Goal: Task Accomplishment & Management: Complete application form

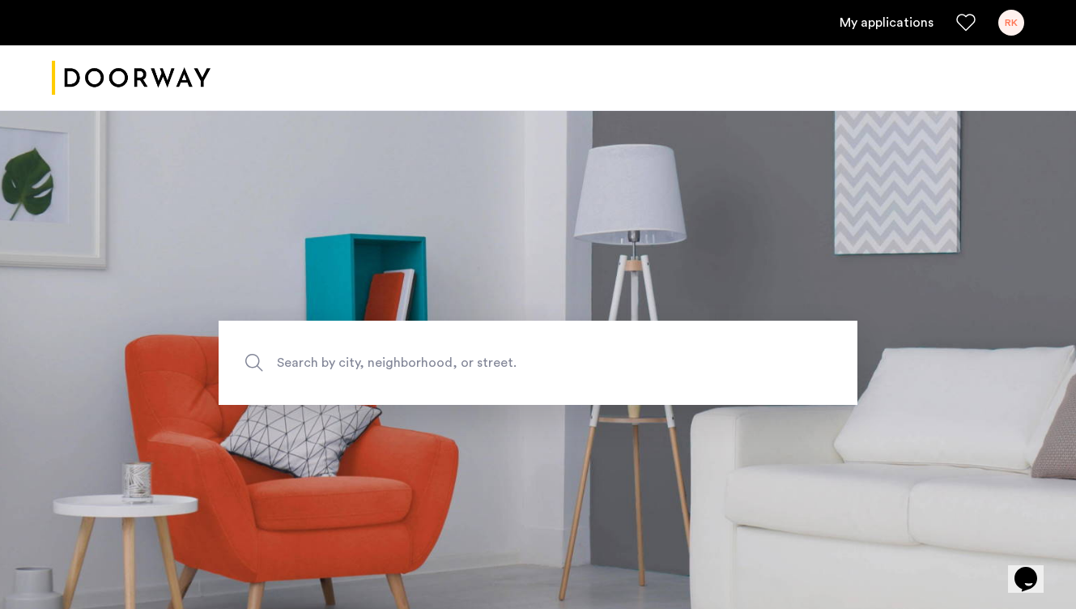
click at [458, 353] on span "Search by city, neighborhood, or street." at bounding box center [500, 363] width 447 height 22
click at [458, 353] on input "Search by city, neighborhood, or street." at bounding box center [538, 363] width 639 height 84
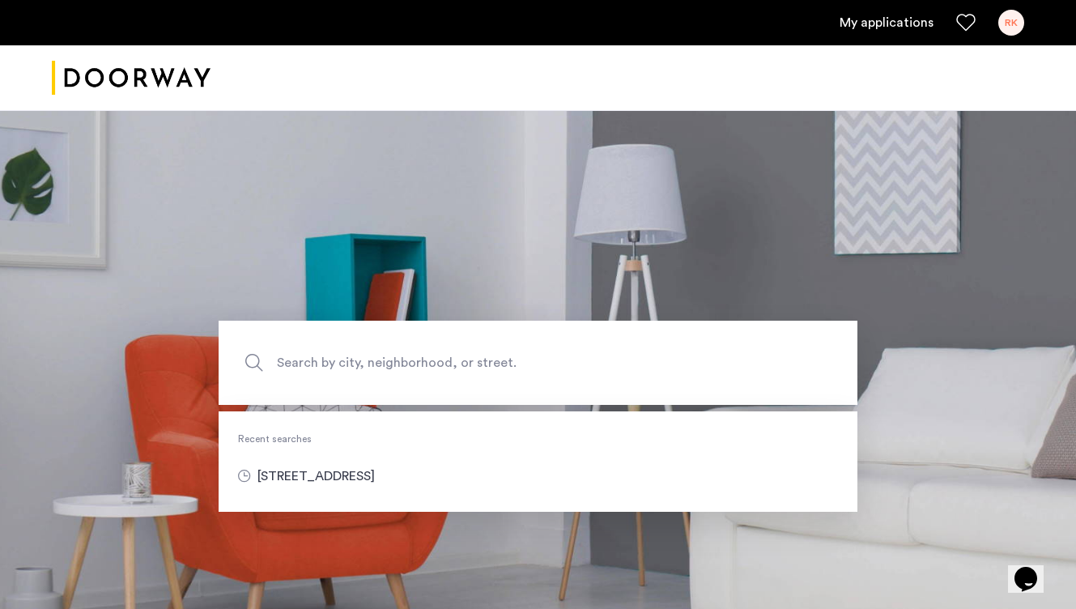
type input "**********"
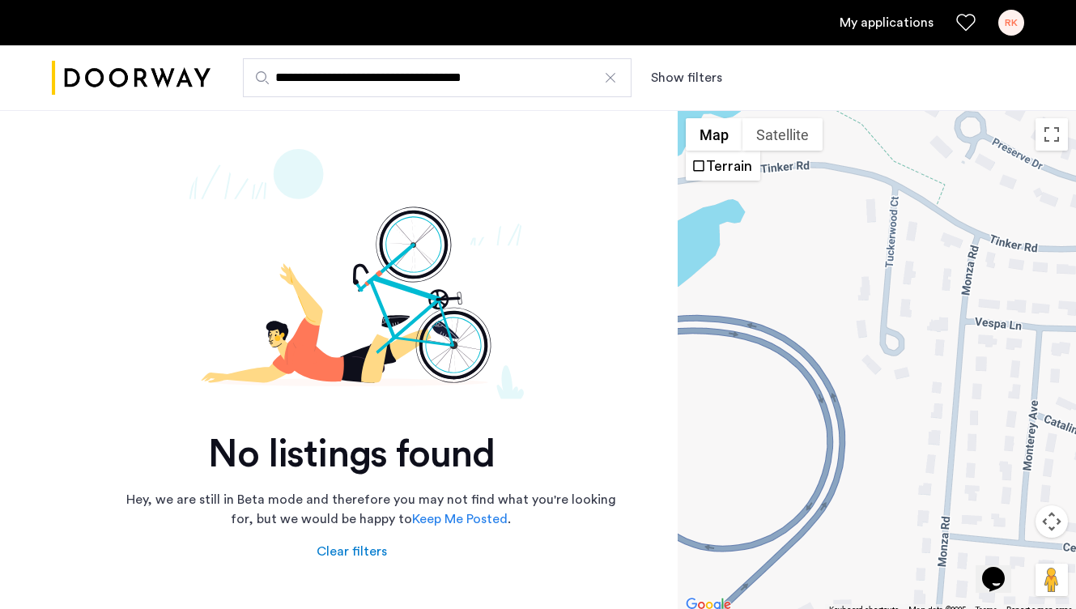
click at [1010, 28] on div "RK" at bounding box center [1011, 23] width 26 height 26
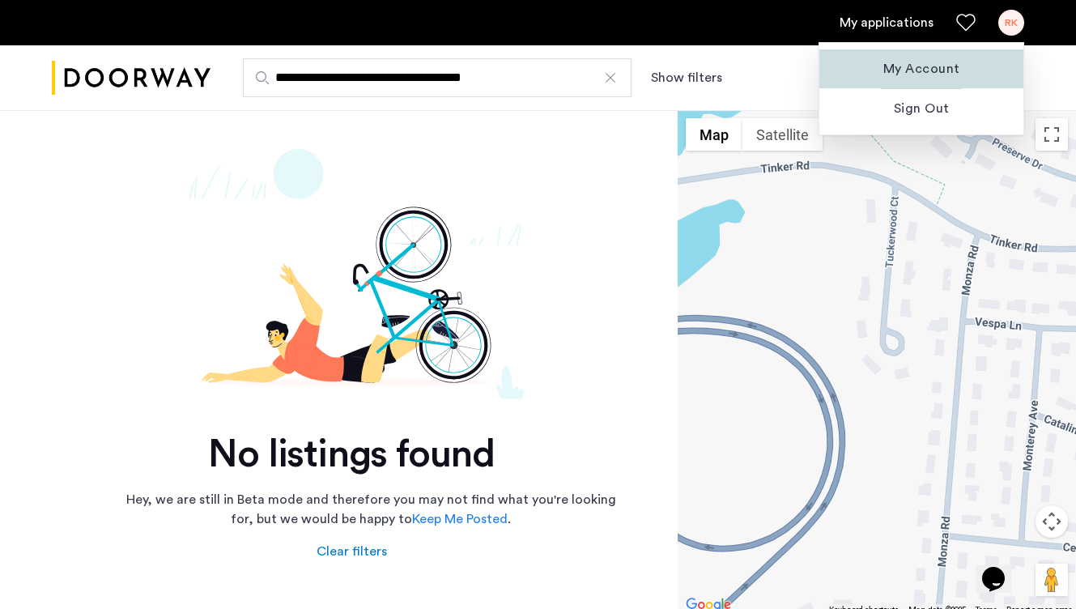
click at [938, 70] on span "My Account" at bounding box center [921, 68] width 178 height 19
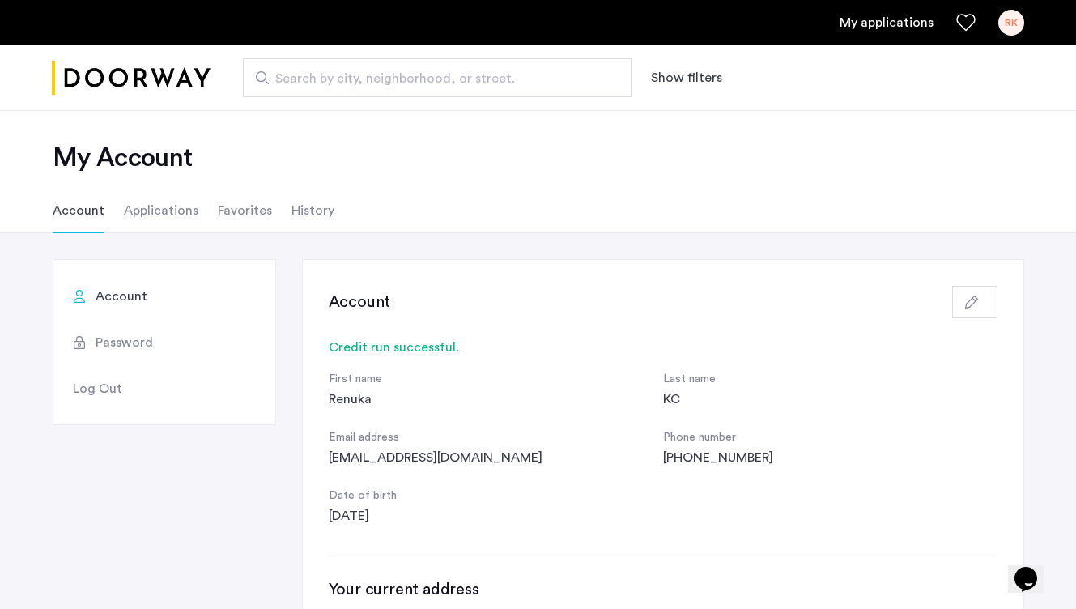
scroll to position [1, 0]
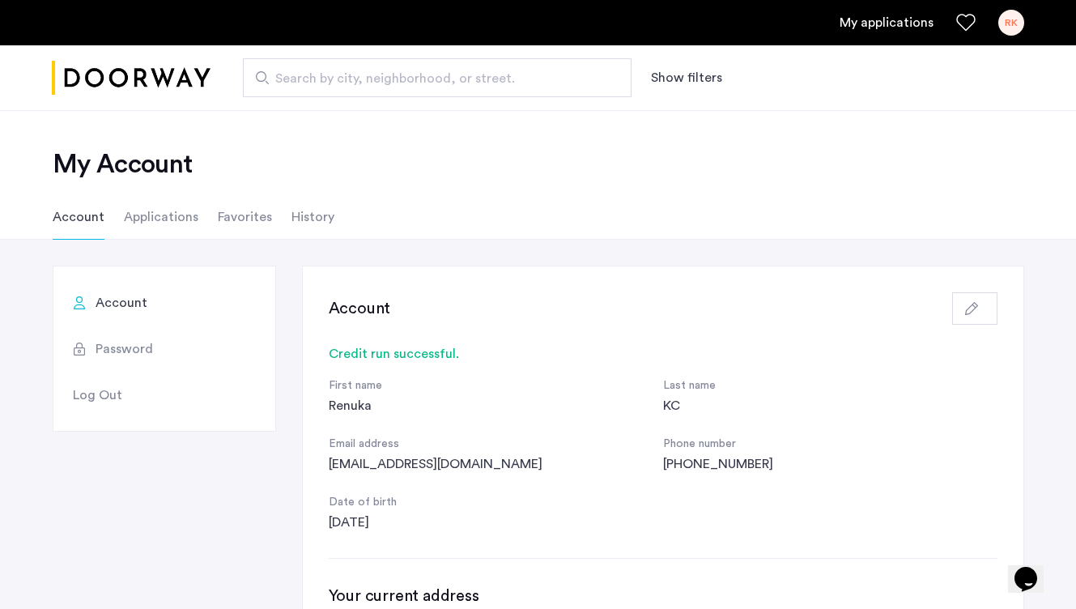
click at [895, 26] on link "My applications" at bounding box center [886, 22] width 94 height 19
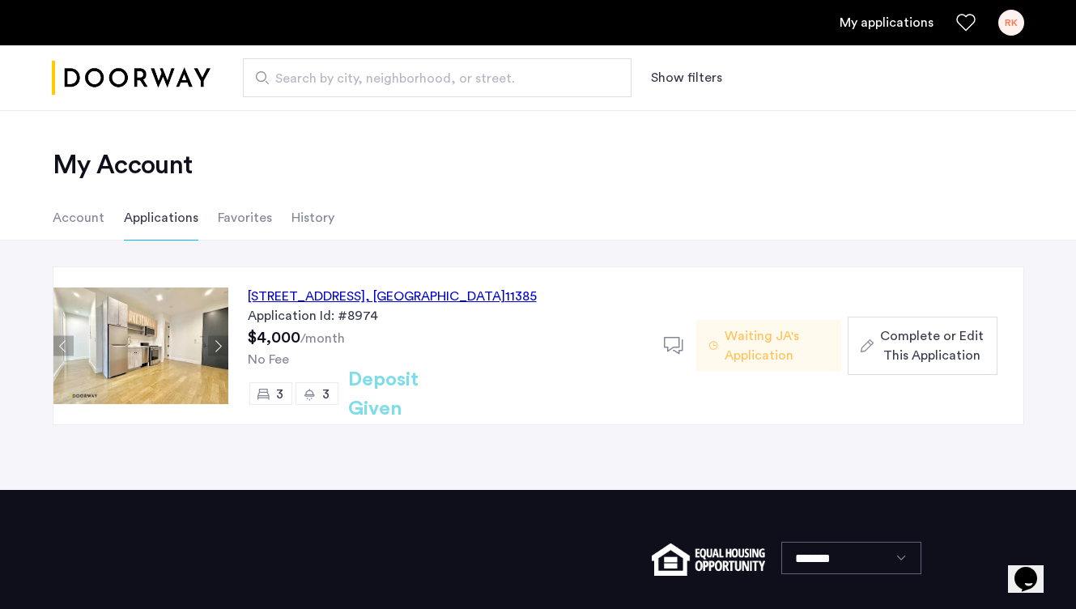
click at [62, 344] on button "Previous apartment" at bounding box center [63, 346] width 20 height 20
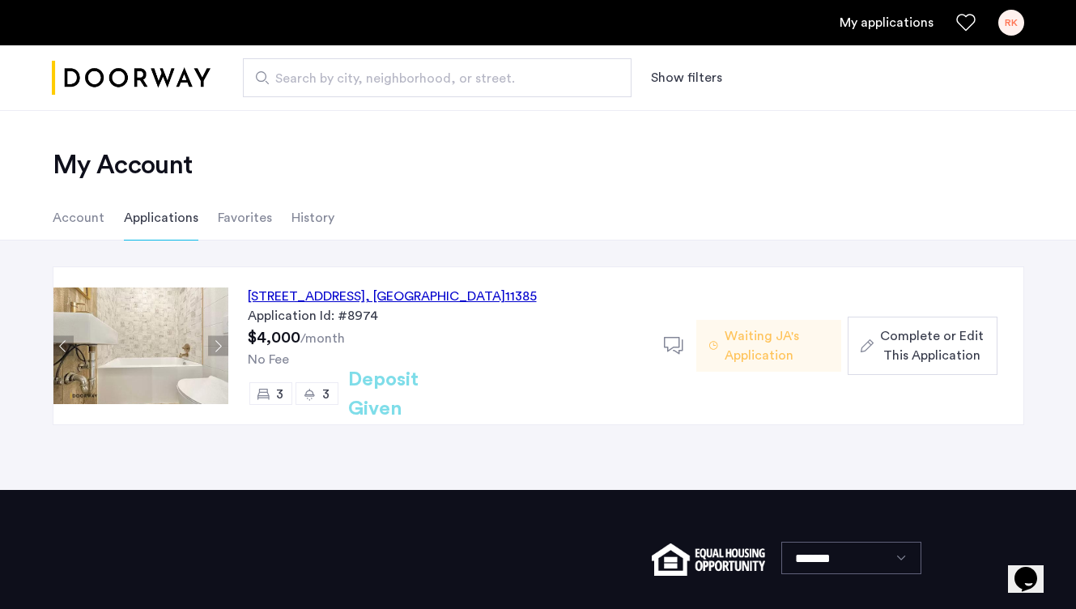
click at [62, 344] on button "Previous apartment" at bounding box center [63, 346] width 20 height 20
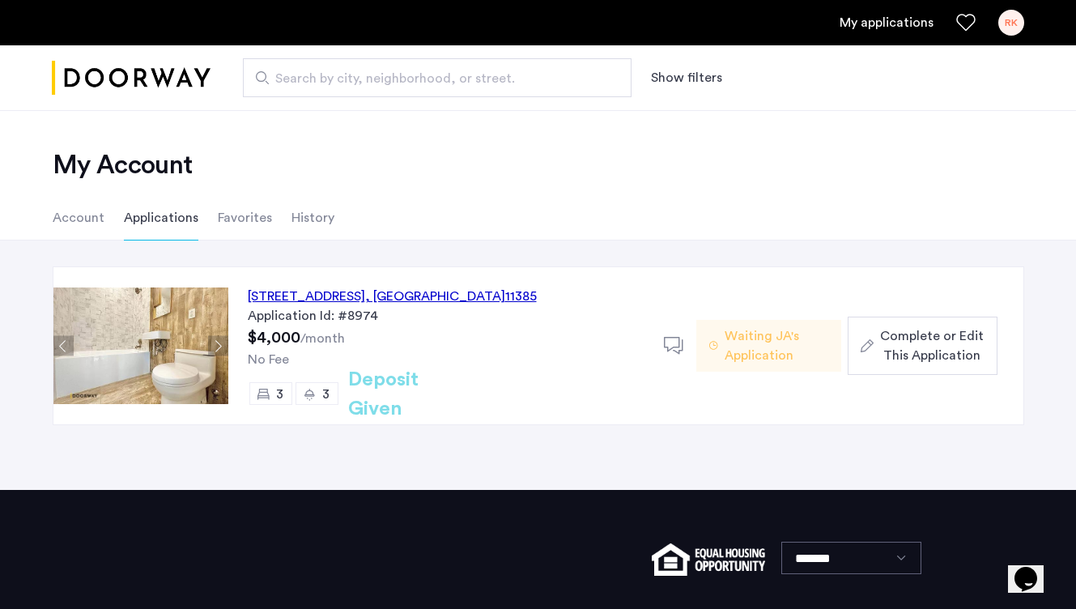
click at [62, 344] on button "Previous apartment" at bounding box center [63, 346] width 20 height 20
click at [942, 346] on span "Complete or Edit This Application" at bounding box center [932, 345] width 104 height 39
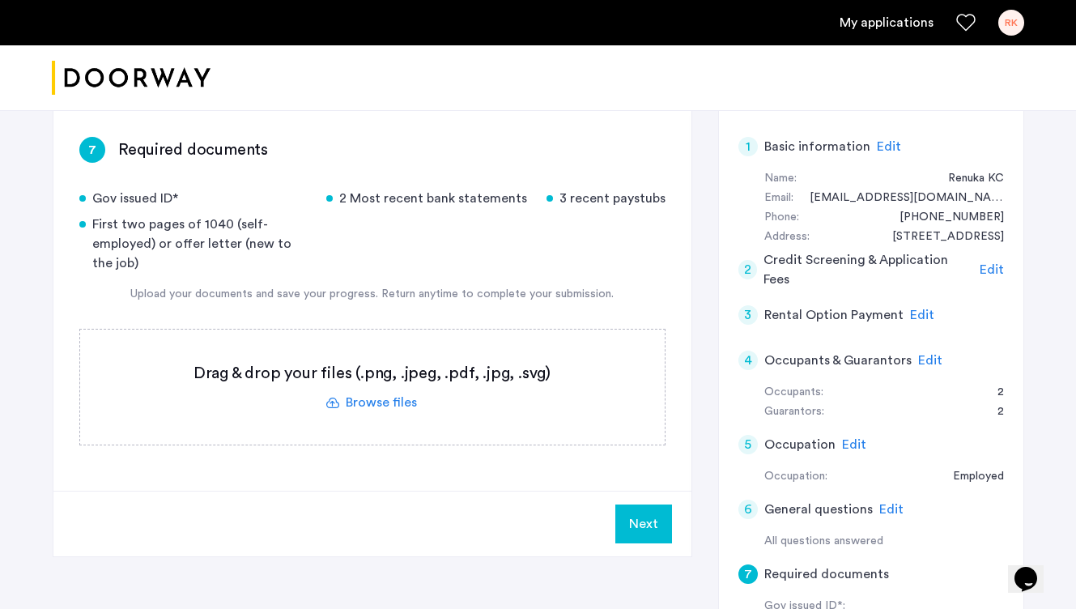
scroll to position [121, 0]
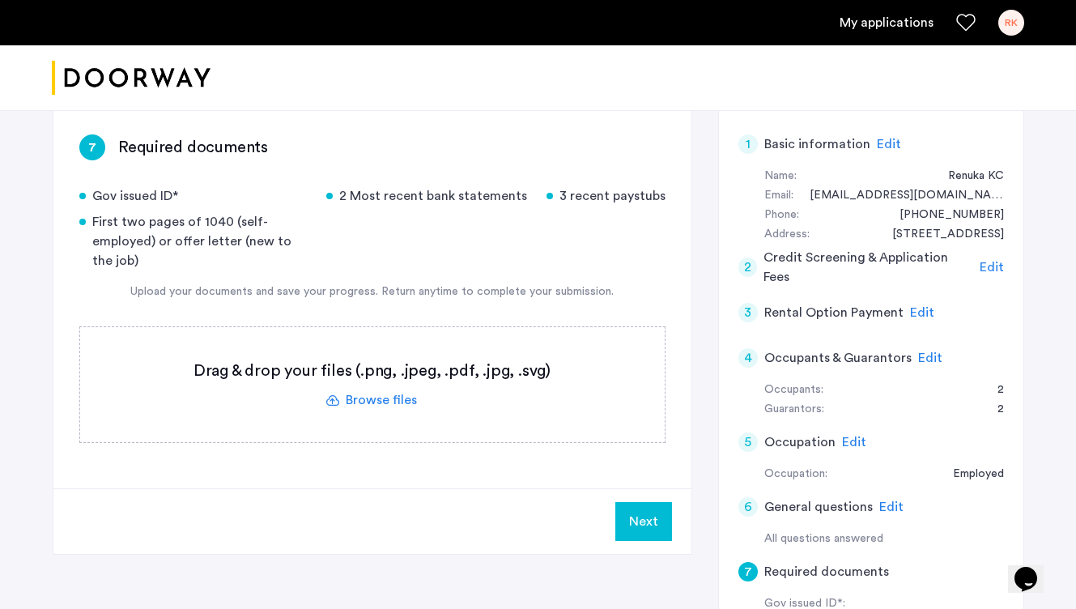
click at [924, 359] on span "Edit" at bounding box center [930, 357] width 24 height 13
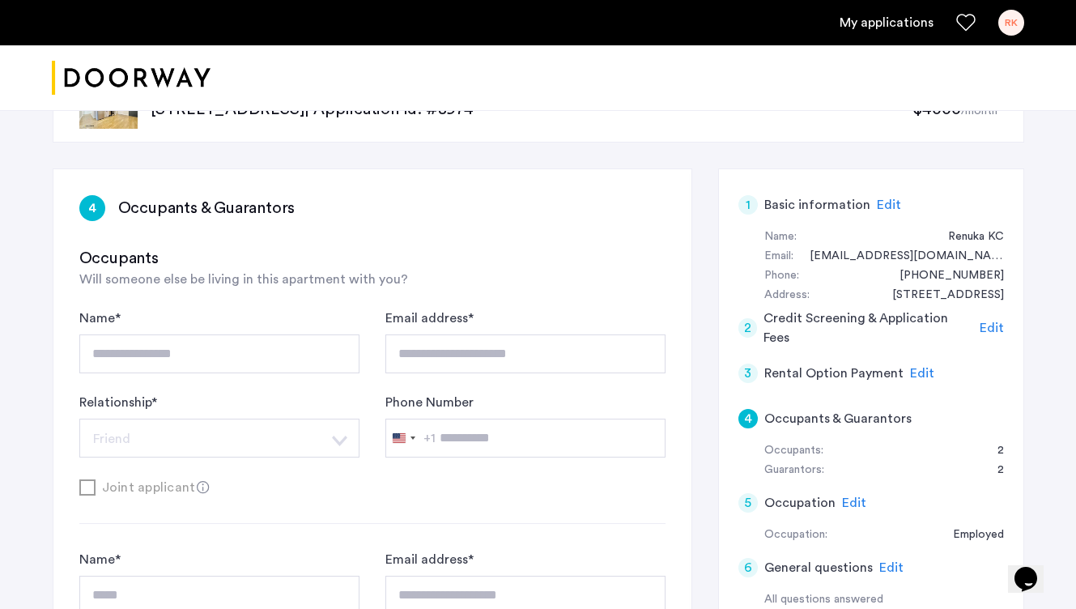
scroll to position [59, 0]
click at [997, 326] on span "Edit" at bounding box center [992, 328] width 24 height 13
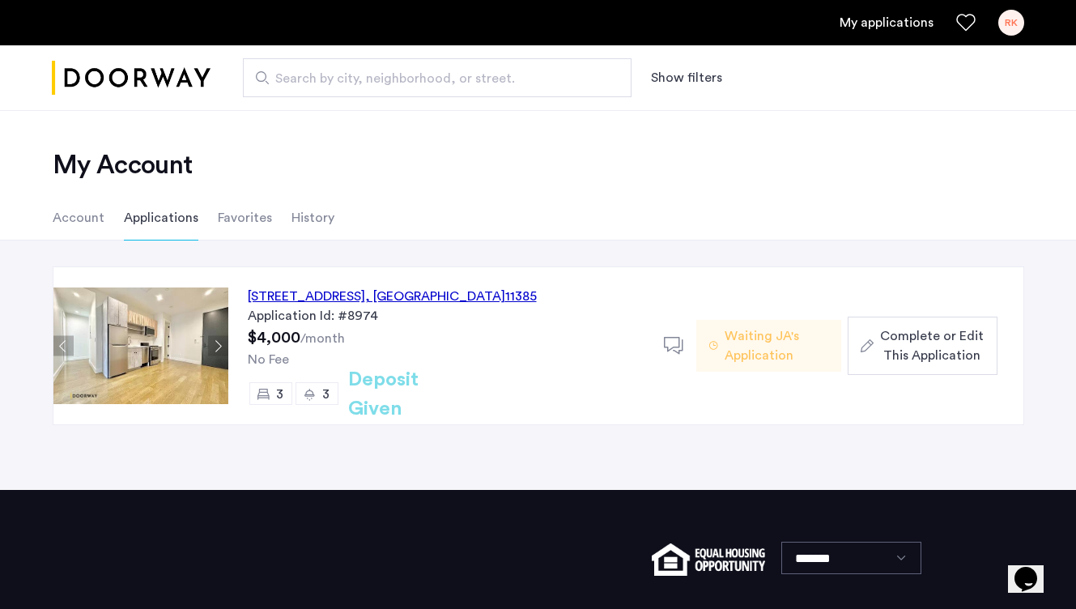
click at [956, 350] on span "Complete or Edit This Application" at bounding box center [932, 345] width 104 height 39
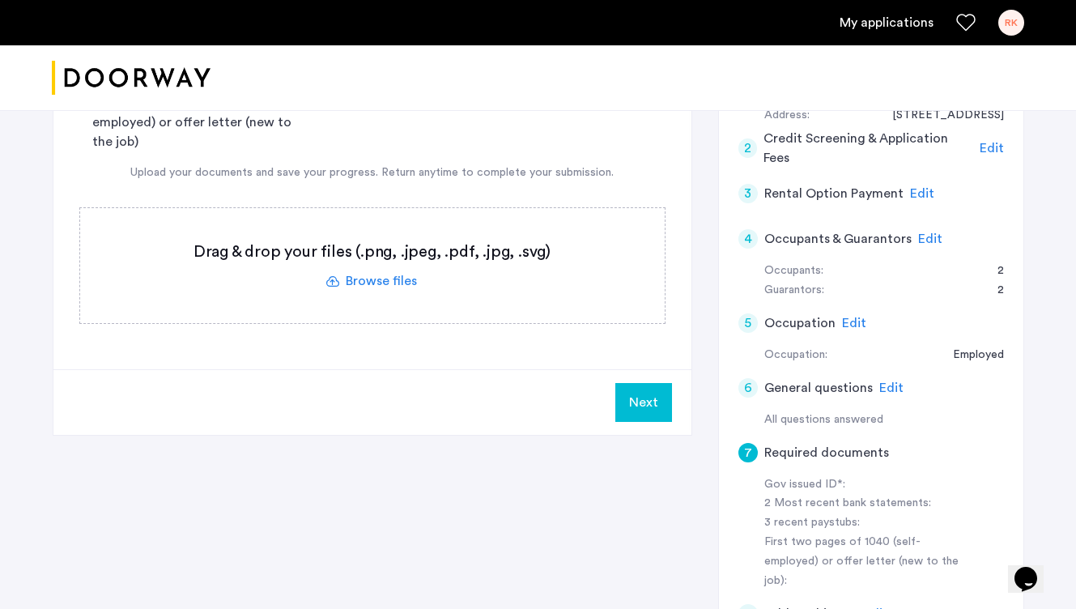
scroll to position [238, 0]
click at [886, 391] on span "Edit" at bounding box center [891, 389] width 24 height 13
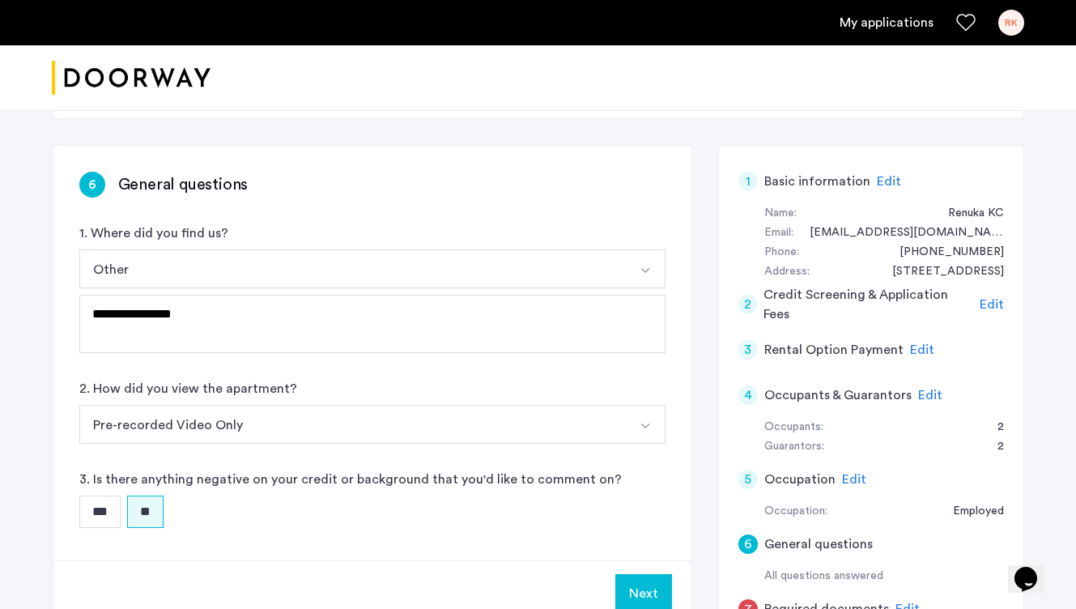
scroll to position [82, 0]
click at [931, 393] on span "Edit" at bounding box center [930, 396] width 24 height 13
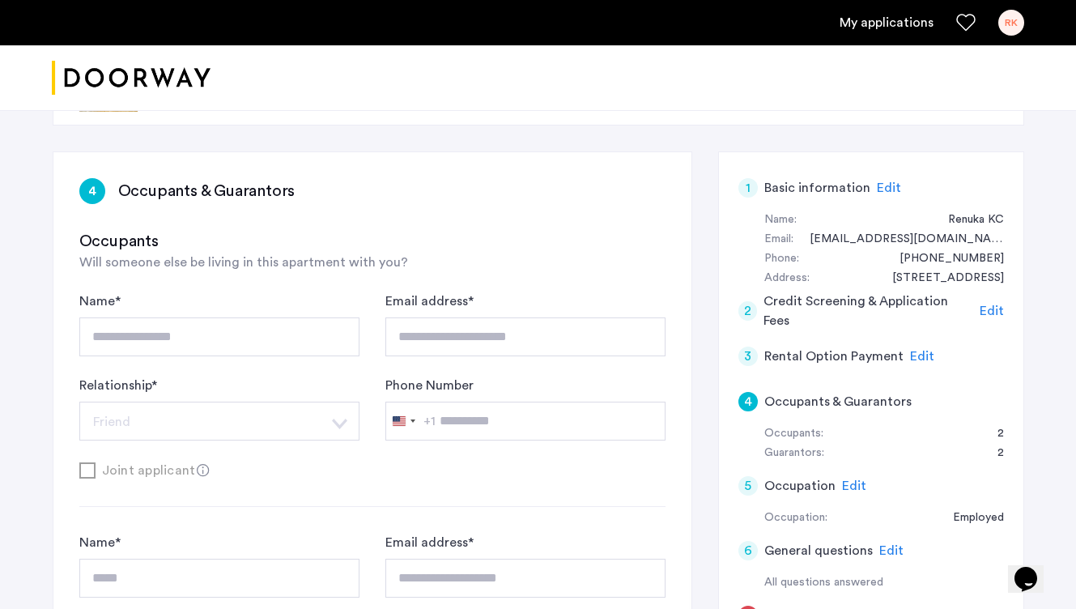
scroll to position [70, 0]
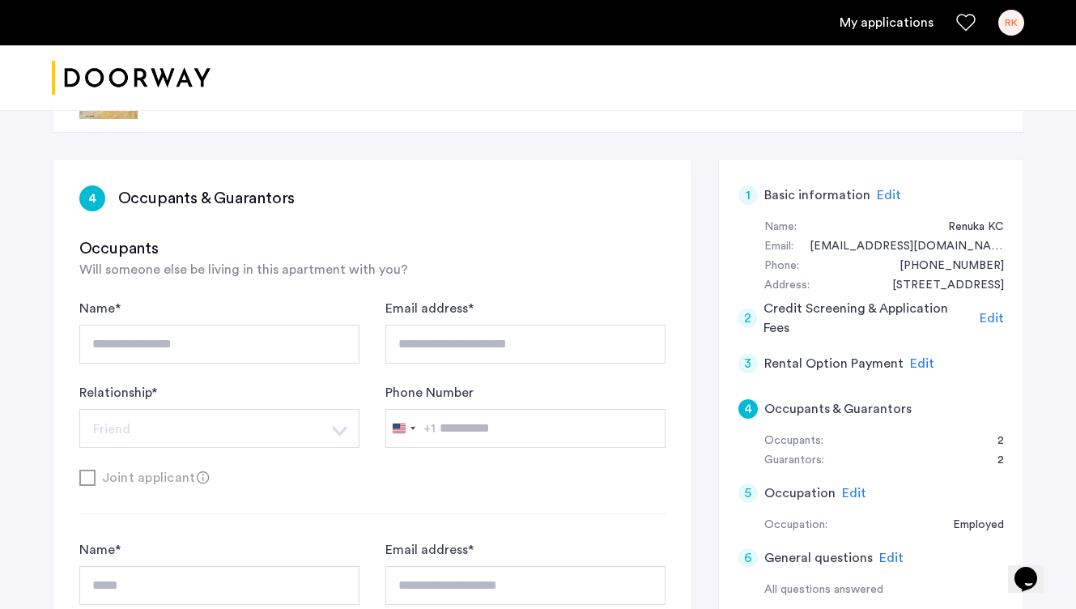
click at [917, 363] on span "Edit" at bounding box center [922, 363] width 24 height 13
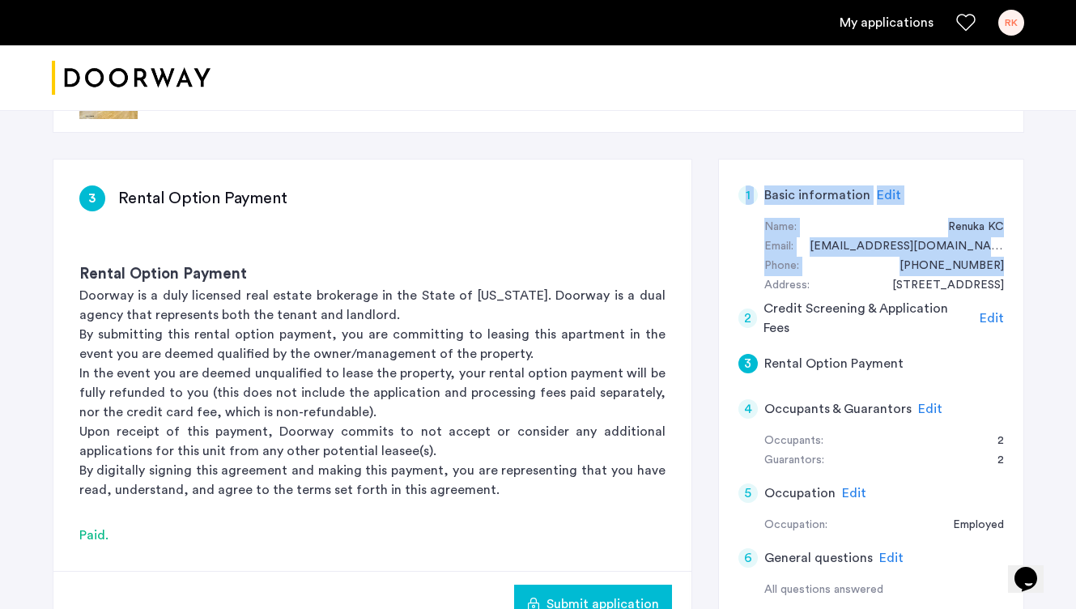
drag, startPoint x: 1074, startPoint y: 208, endPoint x: 1082, endPoint y: 249, distance: 41.1
click at [1075, 259] on html "My applications [PERSON_NAME] Fee Availability Beds Baths Subway Neighborhoods …" at bounding box center [538, 234] width 1076 height 609
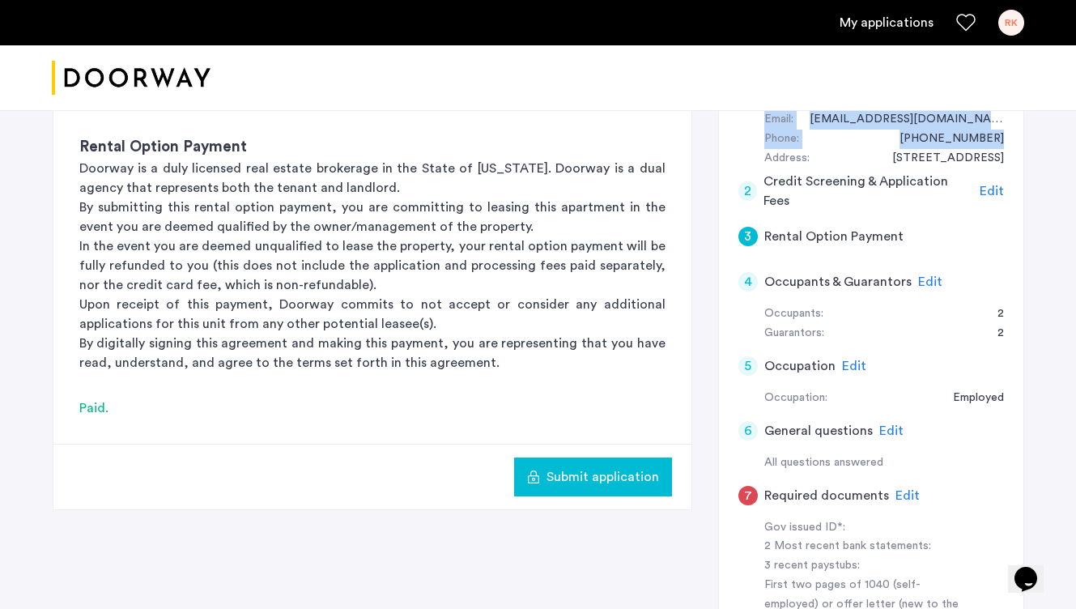
scroll to position [198, 0]
click at [646, 475] on span "Submit application" at bounding box center [602, 475] width 113 height 19
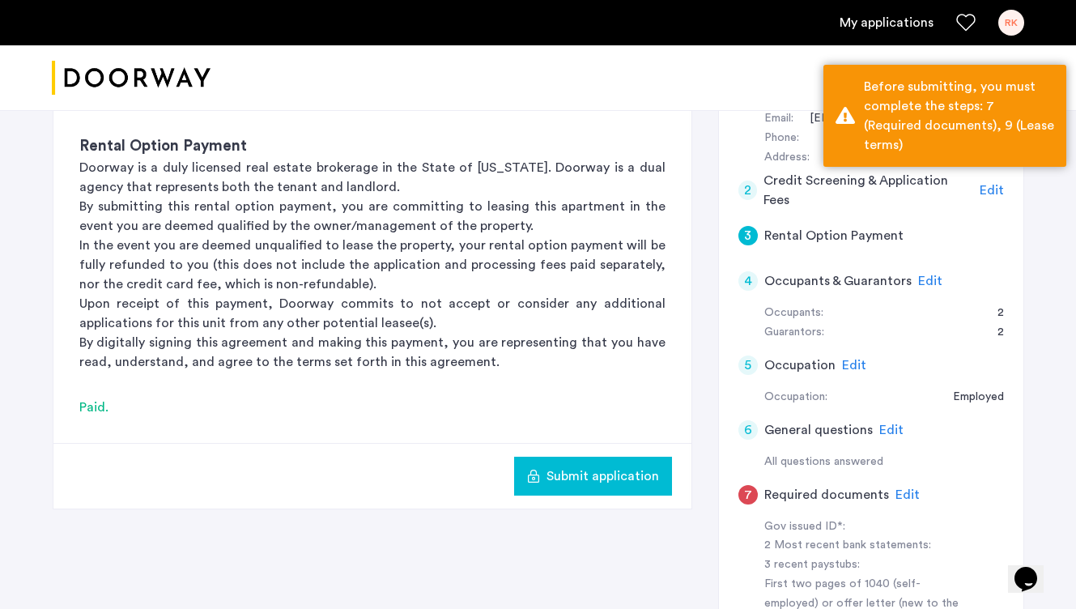
click at [1073, 251] on div "[STREET_ADDRESS] | Application Id: #8974 $4000 /month 3 Rental Option Payment R…" at bounding box center [538, 396] width 1076 height 967
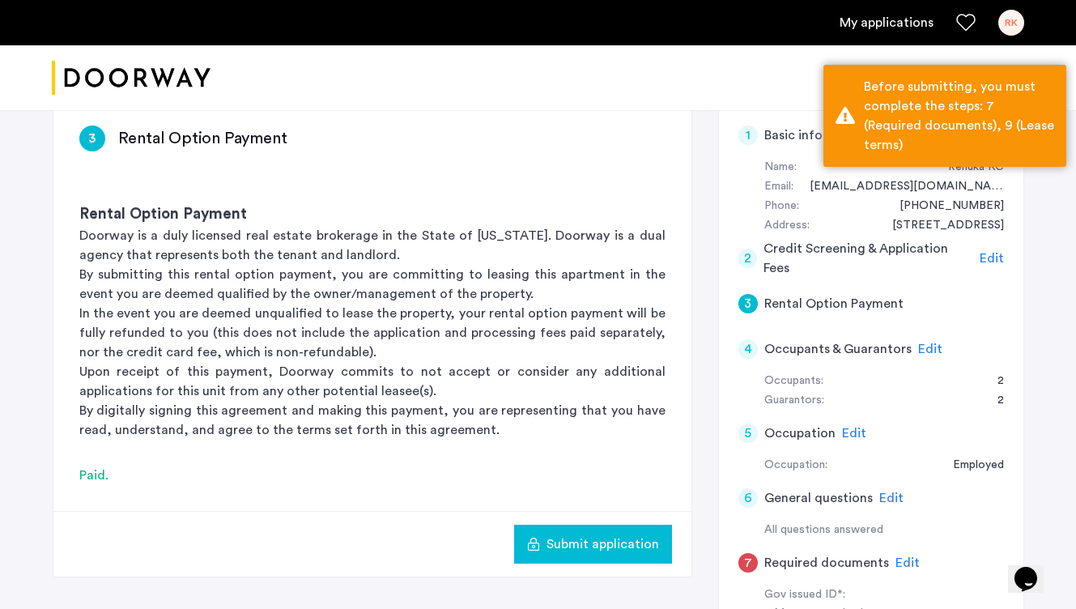
scroll to position [141, 0]
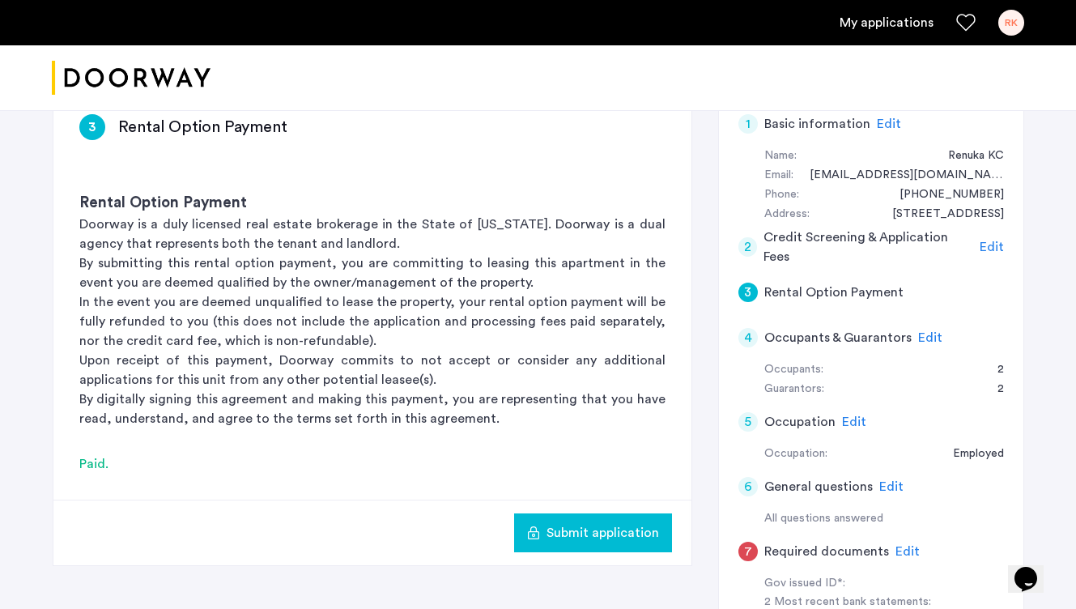
click at [606, 527] on span "Submit application" at bounding box center [602, 532] width 113 height 19
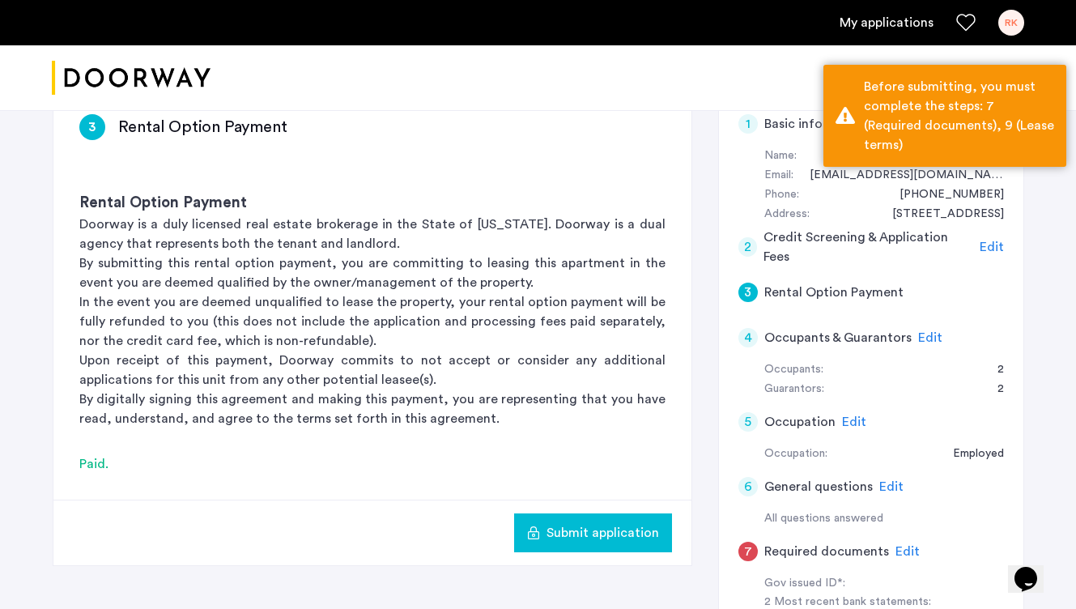
click at [1039, 270] on div "[STREET_ADDRESS] | Application Id: #8974 $4000 /month 3 Rental Option Payment R…" at bounding box center [538, 452] width 1020 height 967
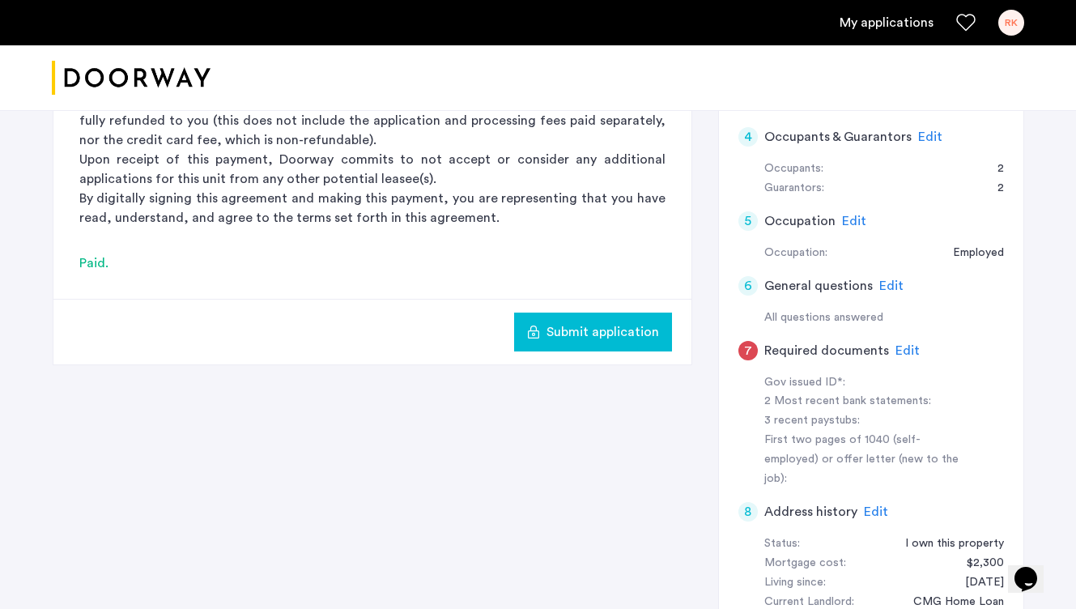
scroll to position [344, 0]
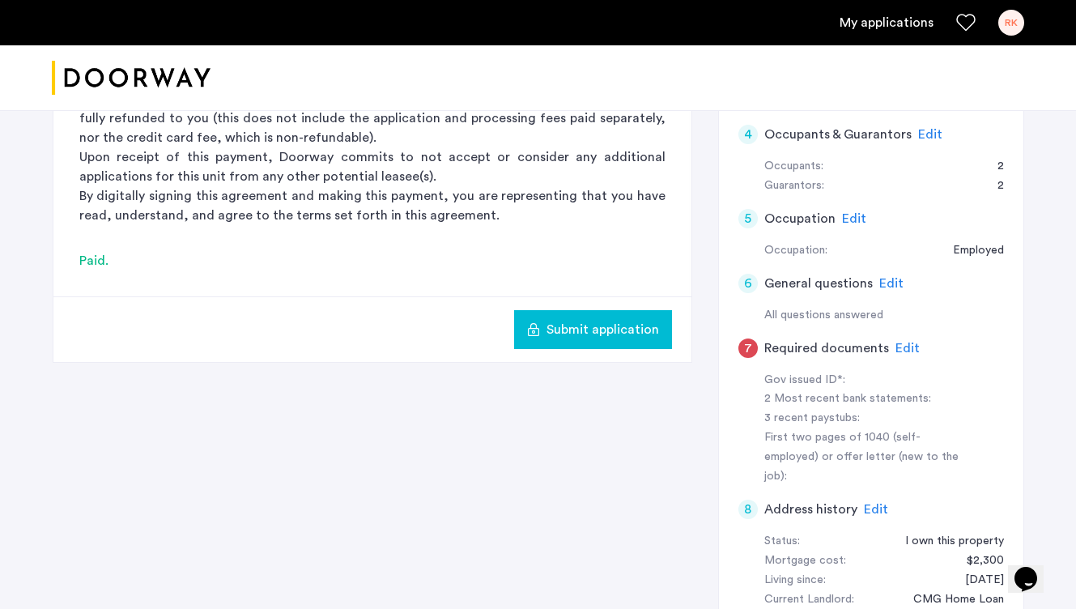
click at [902, 351] on span "Edit" at bounding box center [907, 348] width 24 height 13
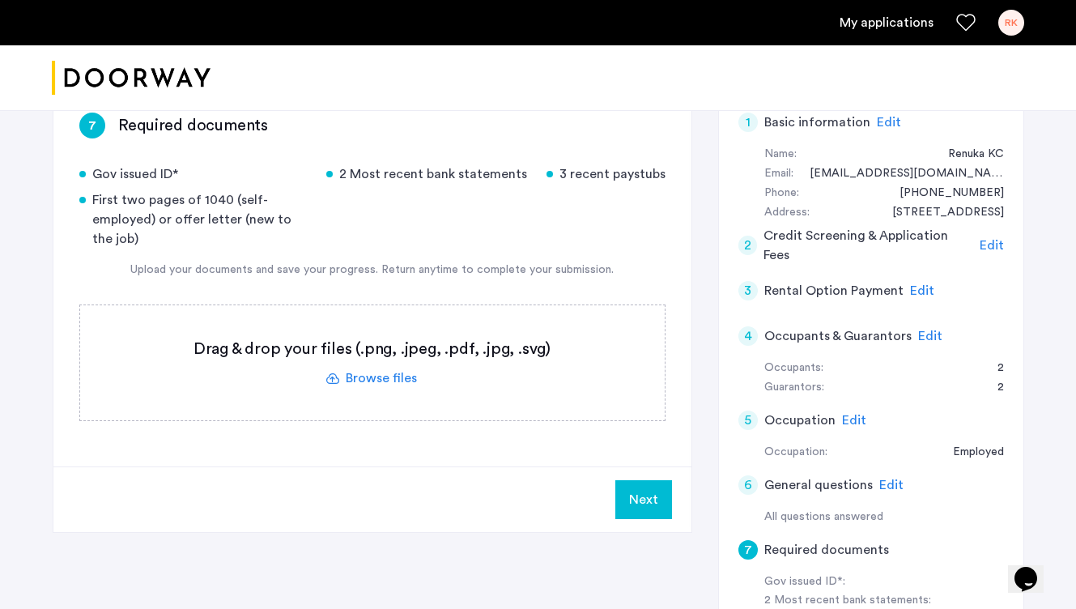
scroll to position [138, 0]
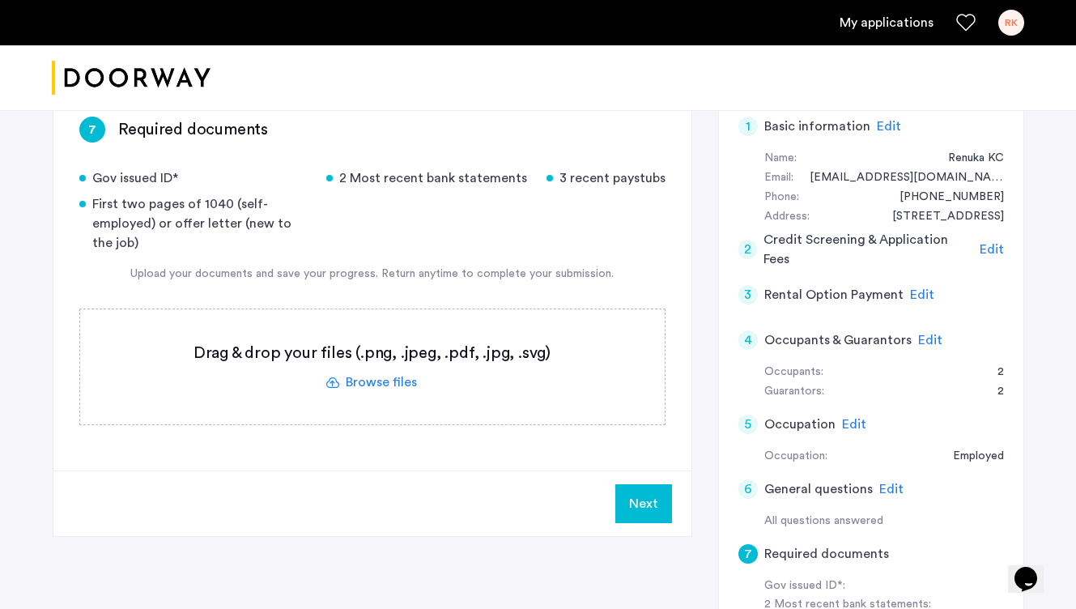
click at [398, 385] on label at bounding box center [372, 366] width 584 height 115
click at [0, 0] on input "file" at bounding box center [0, 0] width 0 height 0
click at [391, 386] on label at bounding box center [372, 366] width 584 height 115
click at [0, 0] on input "file" at bounding box center [0, 0] width 0 height 0
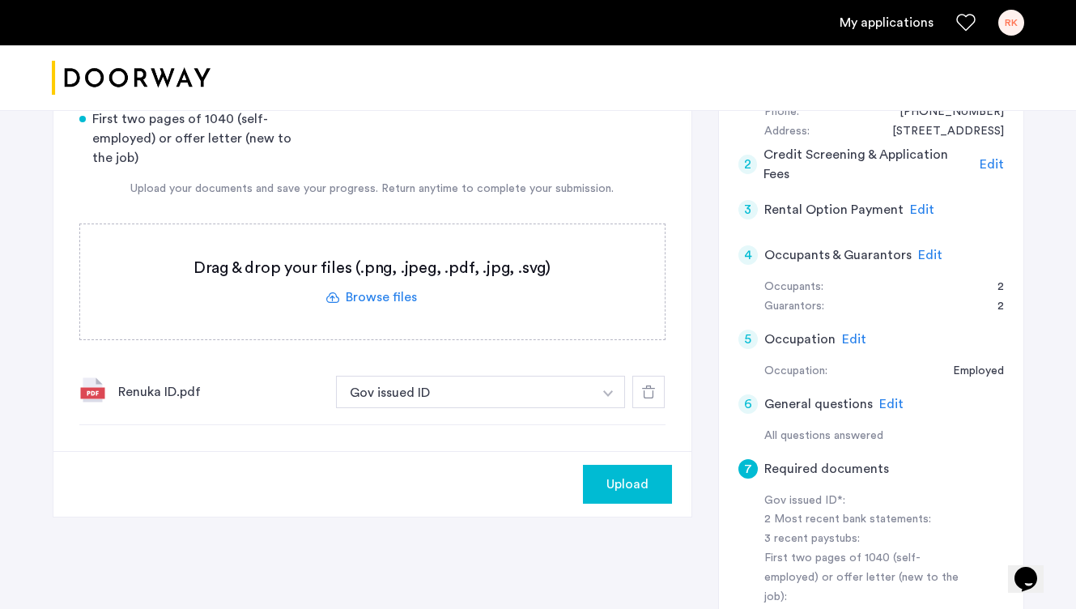
scroll to position [250, 0]
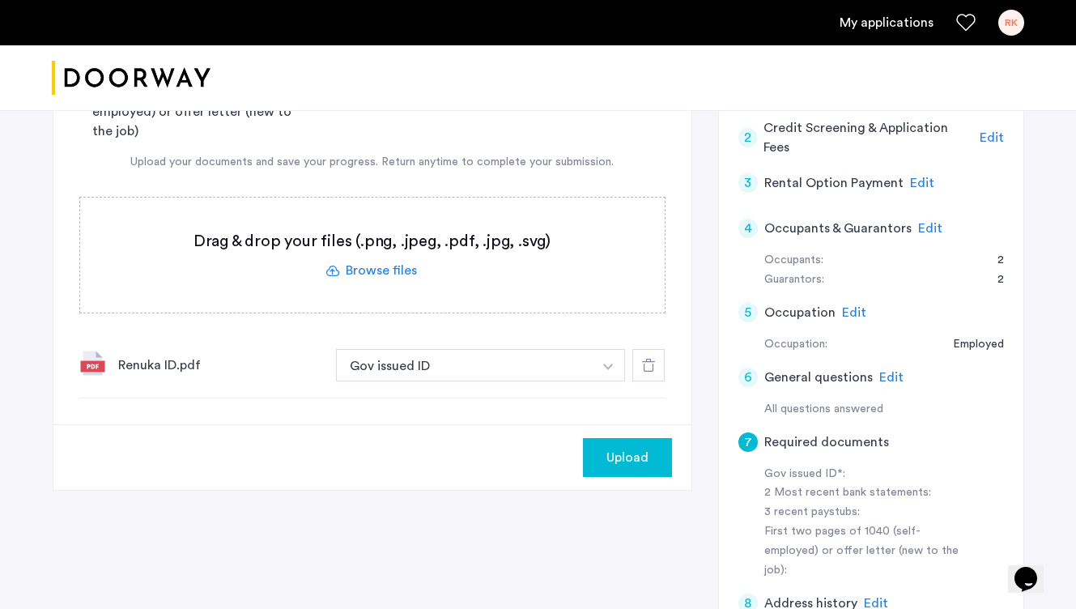
click at [378, 271] on label at bounding box center [372, 255] width 584 height 115
click at [0, 0] on input "file" at bounding box center [0, 0] width 0 height 0
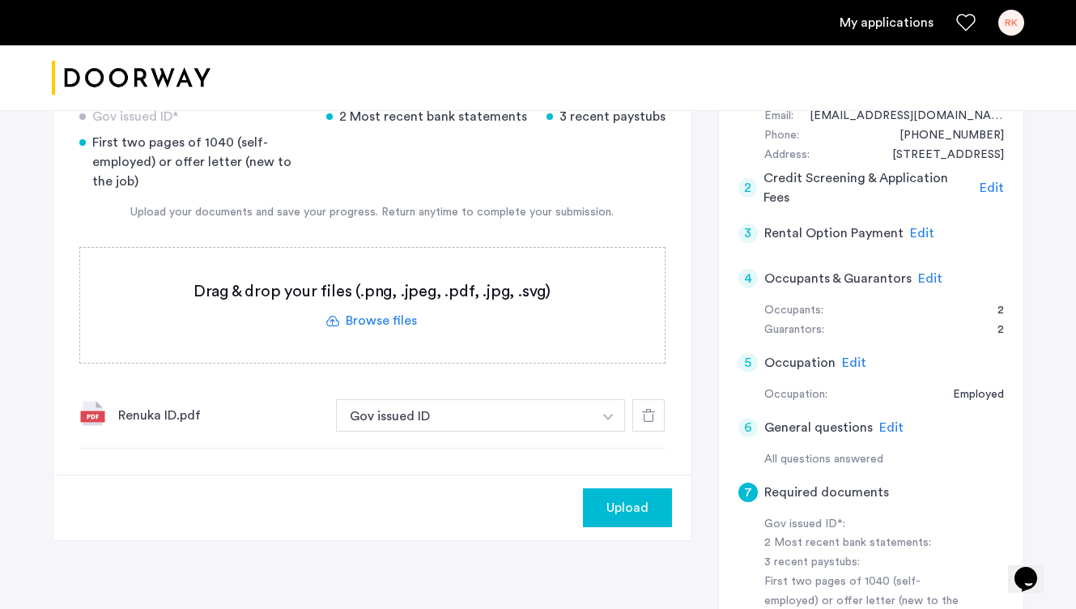
scroll to position [202, 0]
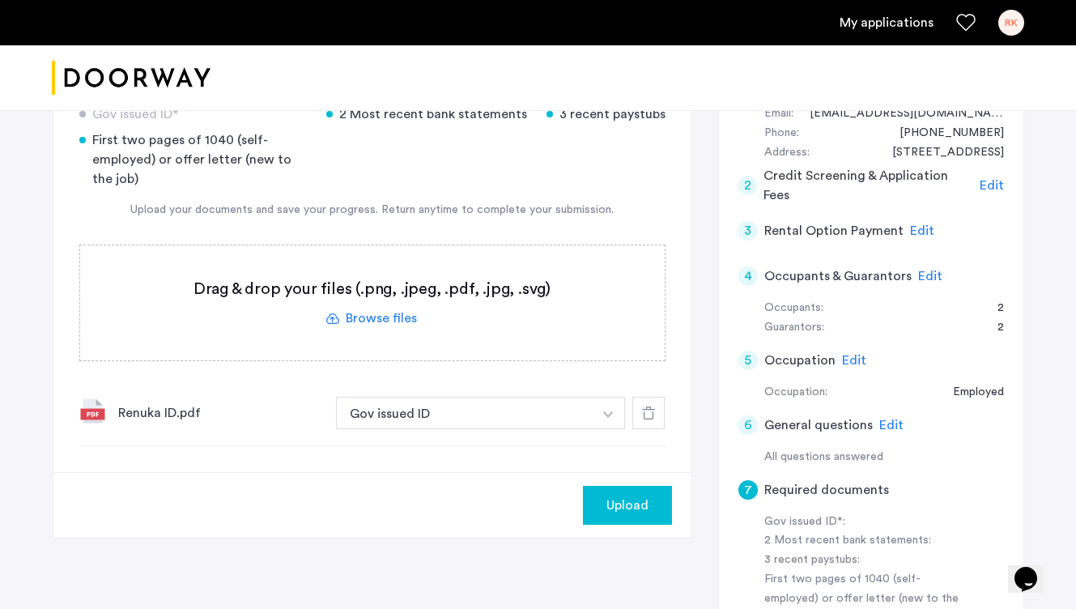
click at [393, 321] on label at bounding box center [372, 302] width 584 height 115
click at [0, 0] on input "file" at bounding box center [0, 0] width 0 height 0
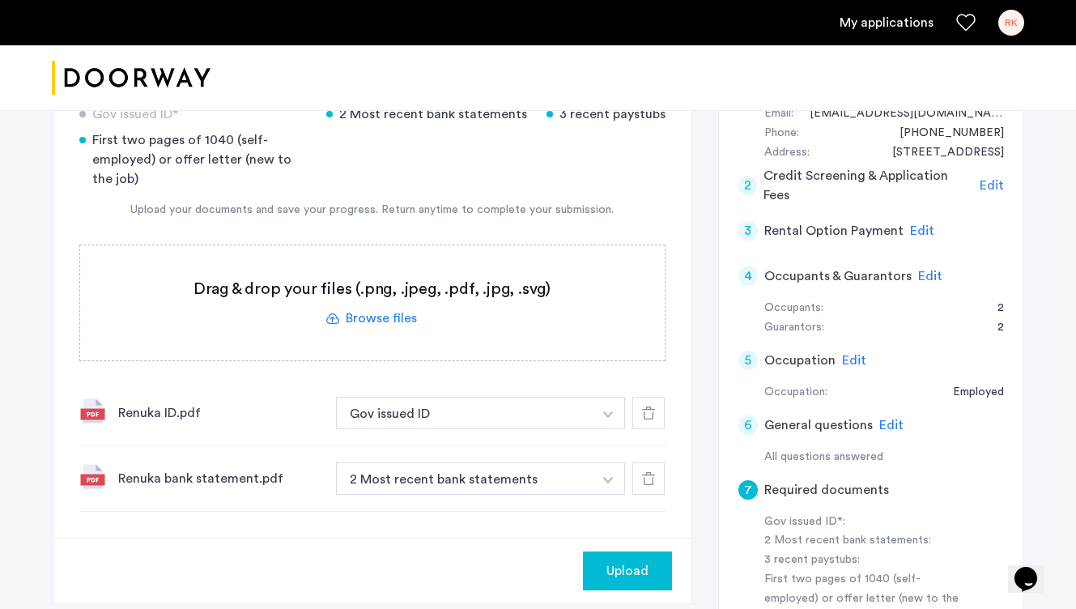
click at [384, 318] on label at bounding box center [372, 302] width 584 height 115
click at [0, 0] on input "file" at bounding box center [0, 0] width 0 height 0
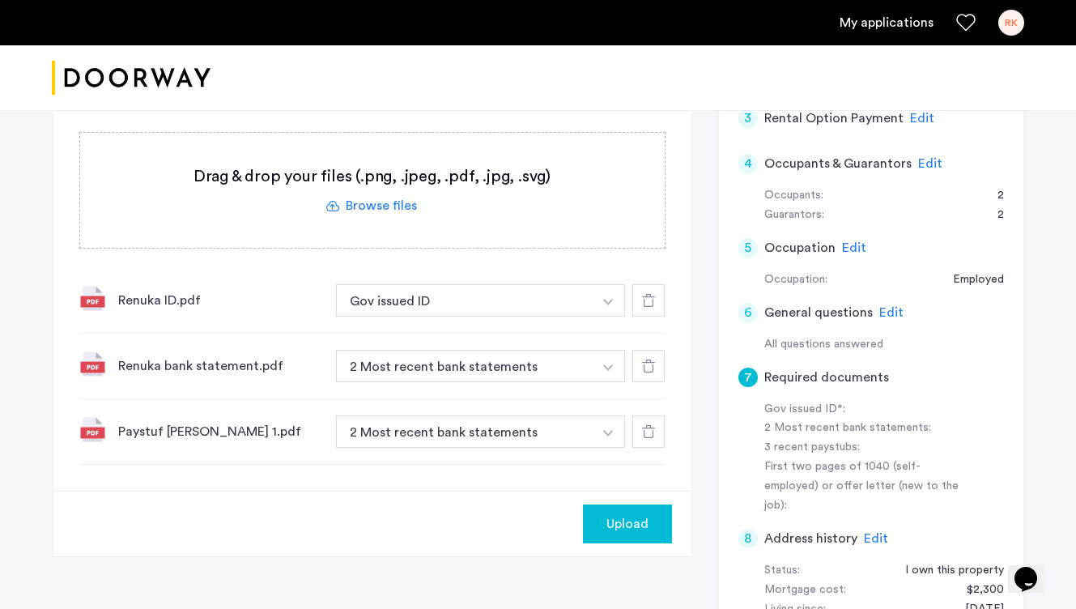
scroll to position [316, 0]
click at [606, 434] on img "button" at bounding box center [608, 432] width 10 height 6
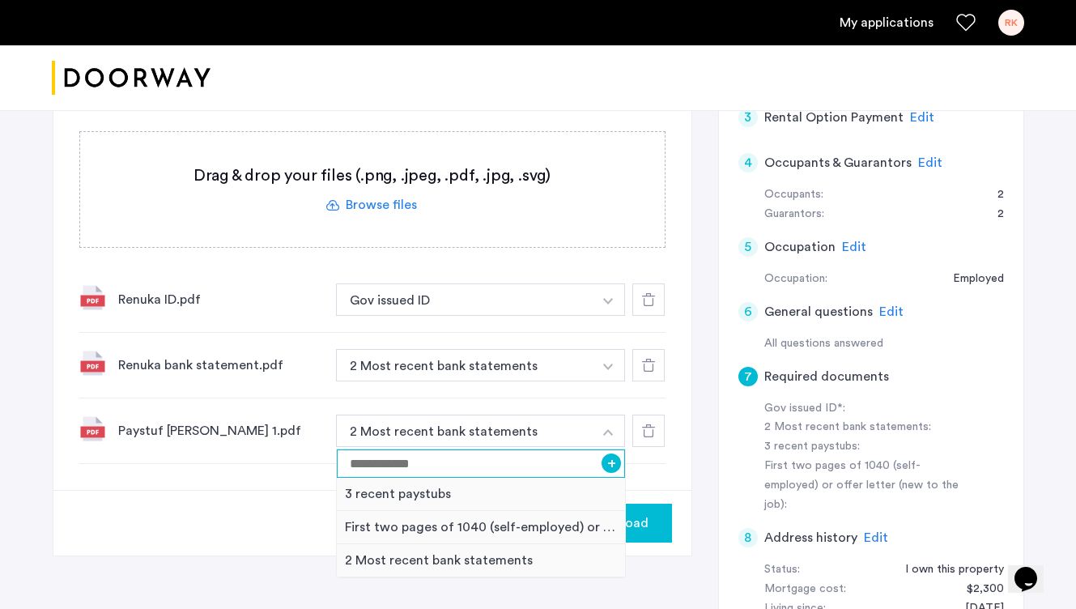
click at [569, 461] on input at bounding box center [481, 463] width 289 height 28
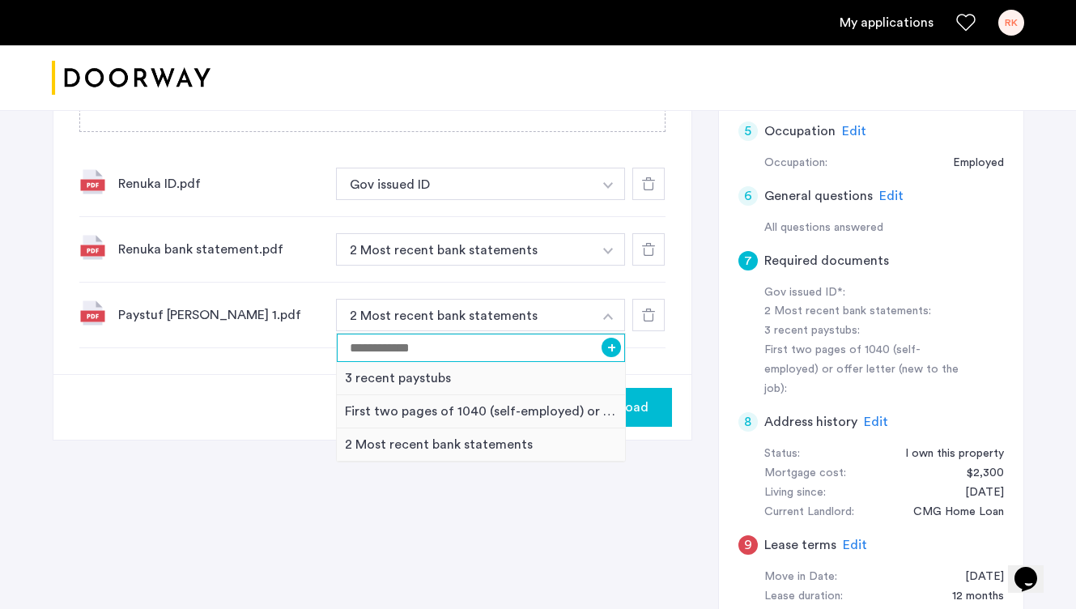
scroll to position [393, 0]
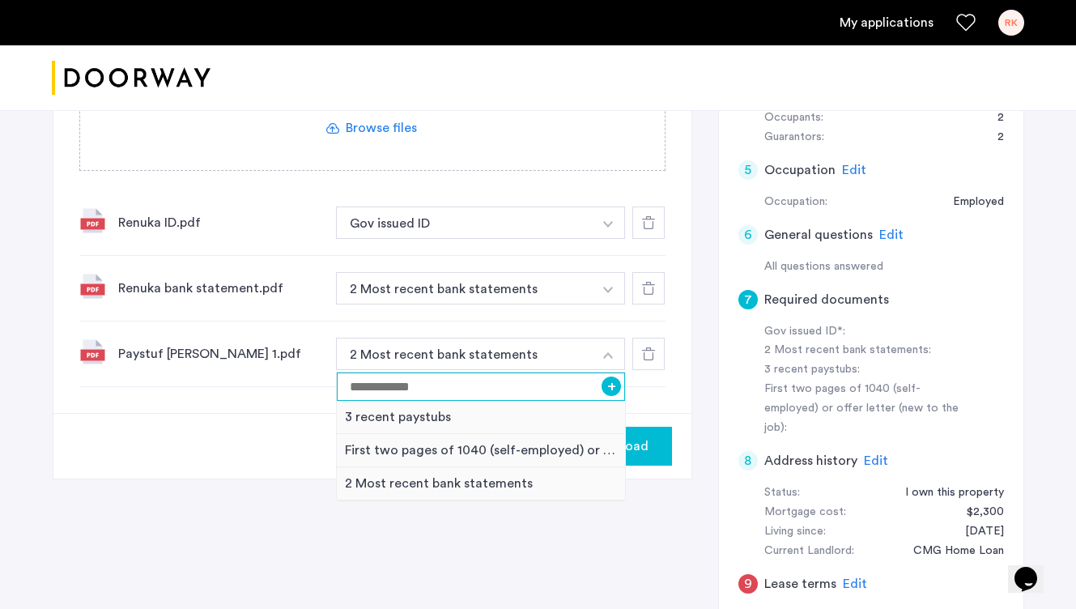
click at [462, 382] on input at bounding box center [481, 386] width 289 height 28
click at [608, 350] on button "button" at bounding box center [608, 354] width 33 height 32
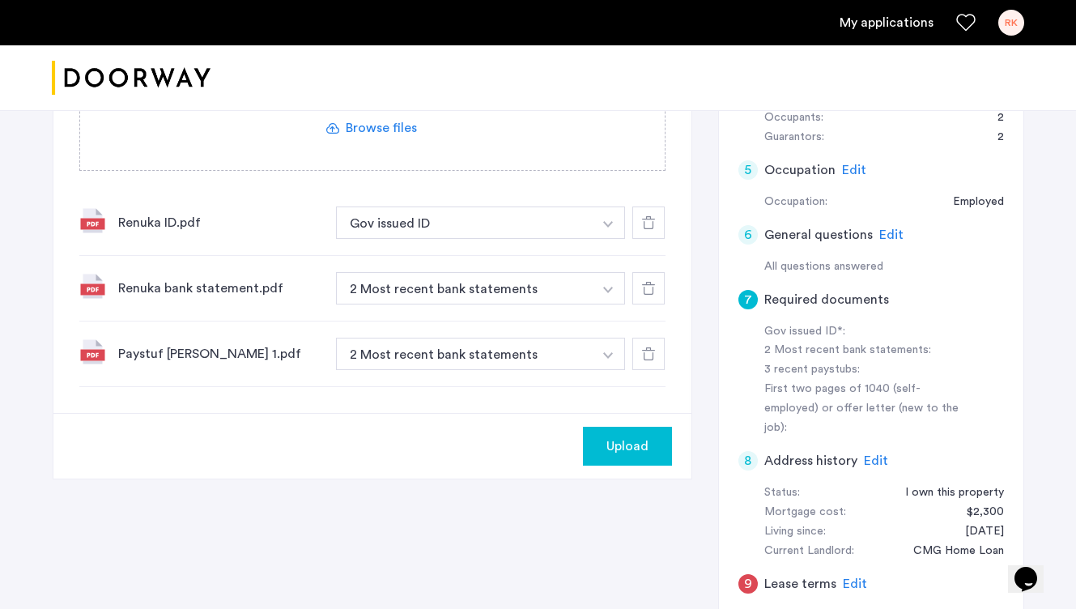
click at [648, 449] on div "Upload" at bounding box center [627, 445] width 63 height 19
click at [649, 449] on button "Next" at bounding box center [643, 446] width 57 height 39
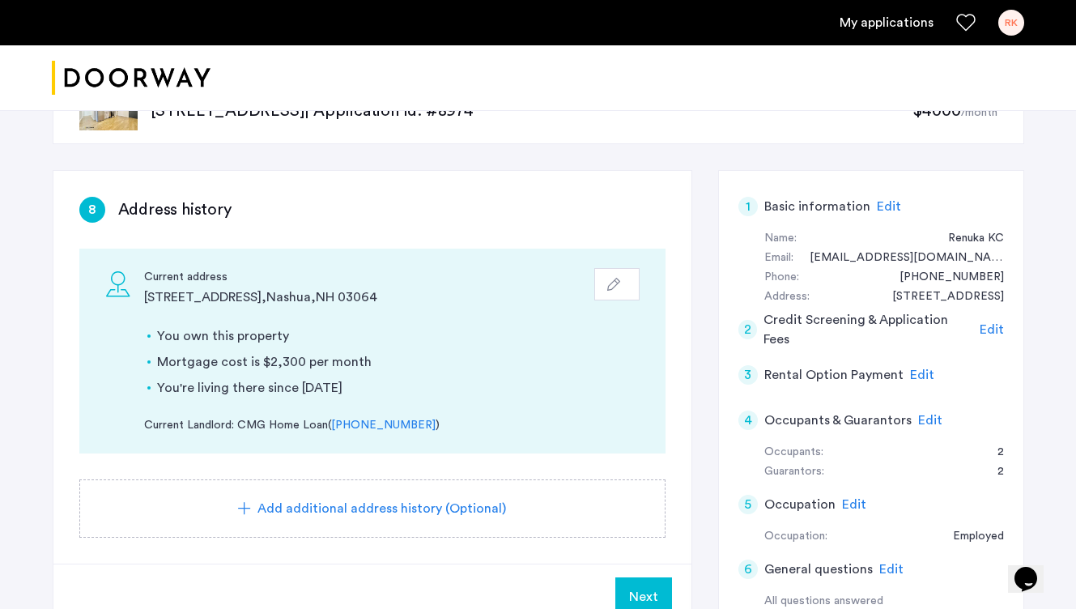
scroll to position [0, 0]
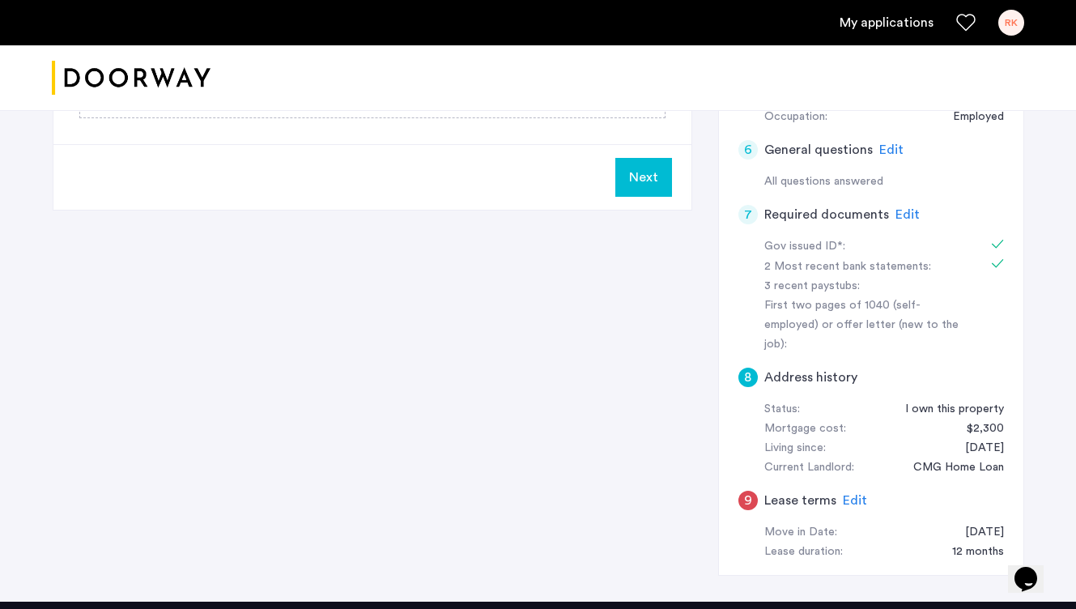
drag, startPoint x: 1087, startPoint y: 168, endPoint x: 1081, endPoint y: 399, distance: 231.6
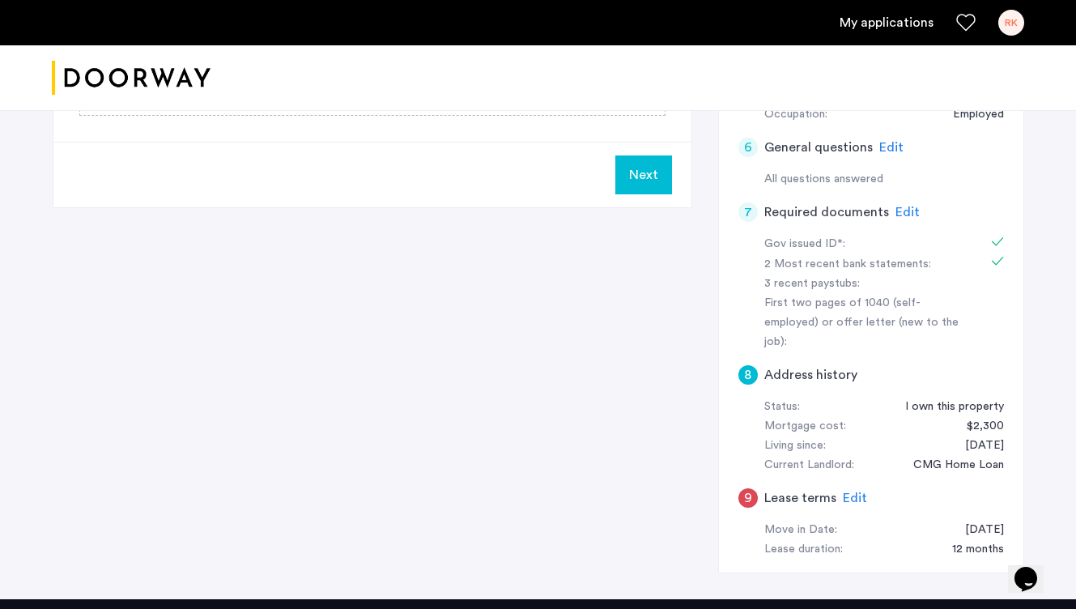
click at [993, 197] on div "7 Required documents Edit" at bounding box center [871, 211] width 266 height 45
click at [901, 211] on span "Edit" at bounding box center [907, 212] width 24 height 13
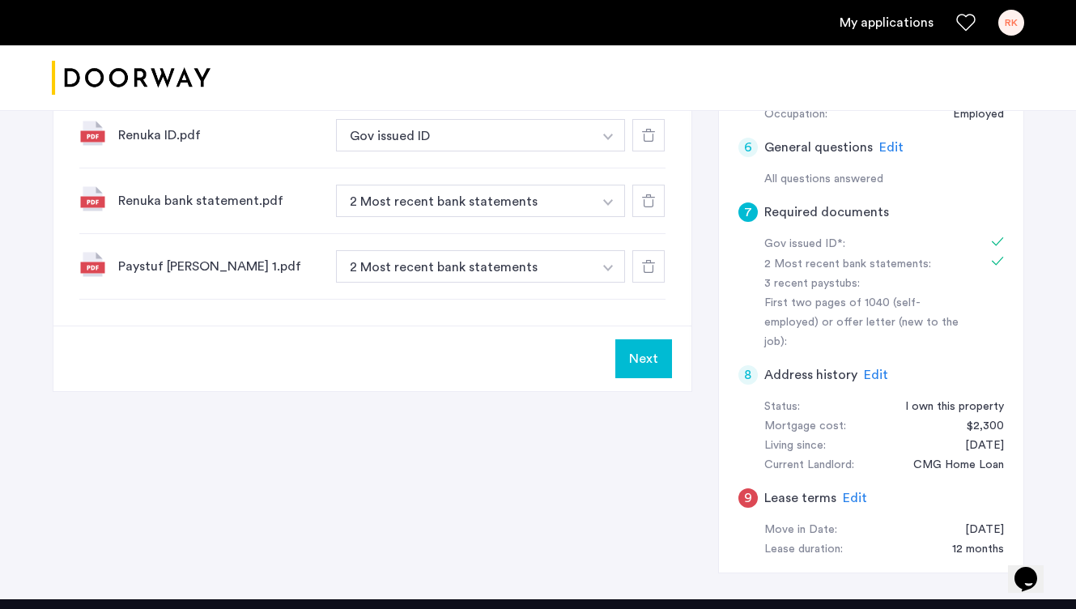
click at [605, 267] on img "button" at bounding box center [608, 268] width 10 height 6
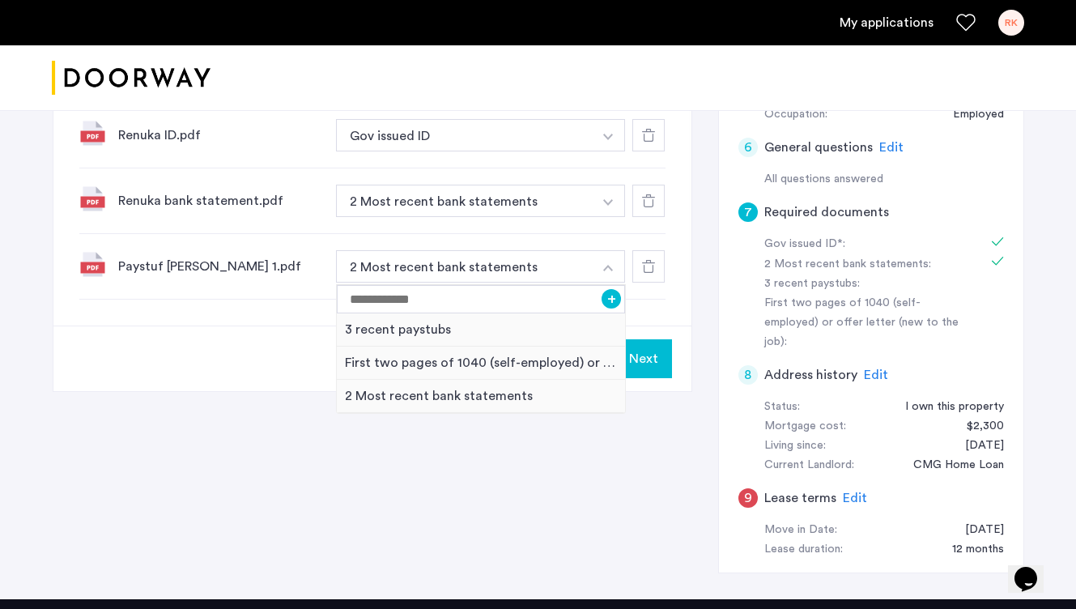
click at [644, 447] on div "7 Required documents Gov issued ID* 2 Most recent bank statements 3 recent pays…" at bounding box center [538, 173] width 971 height 851
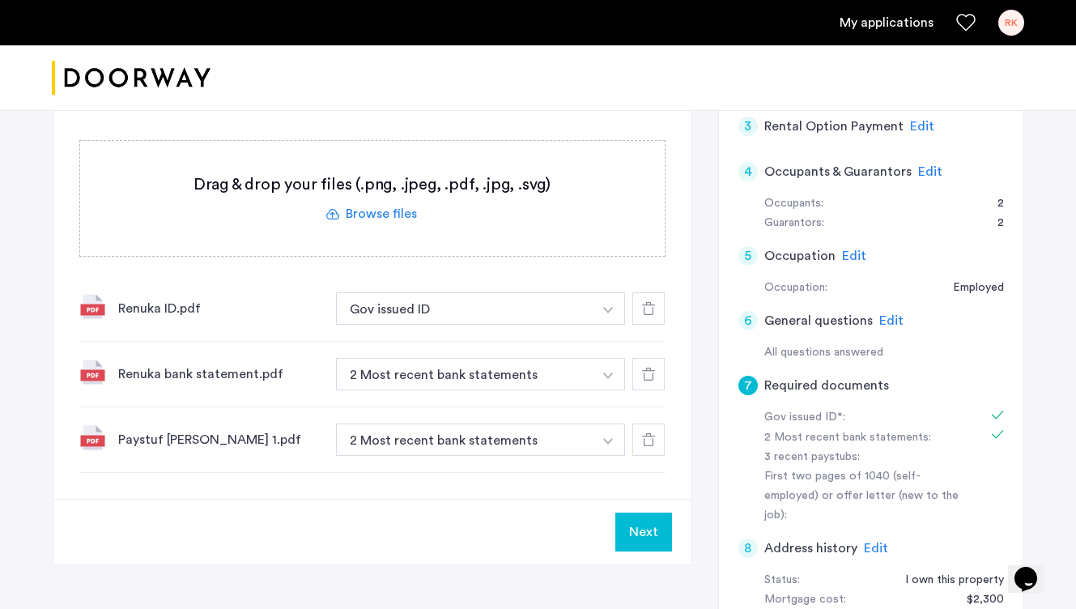
scroll to position [306, 0]
click at [368, 210] on label at bounding box center [372, 199] width 584 height 115
click at [0, 0] on input "file" at bounding box center [0, 0] width 0 height 0
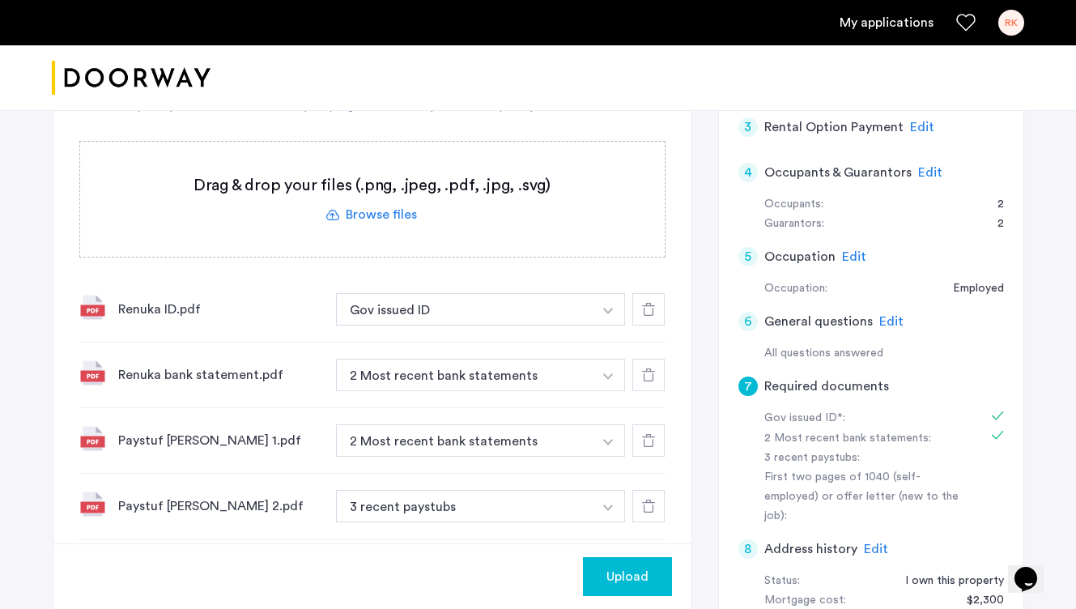
click at [656, 434] on div at bounding box center [648, 440] width 32 height 32
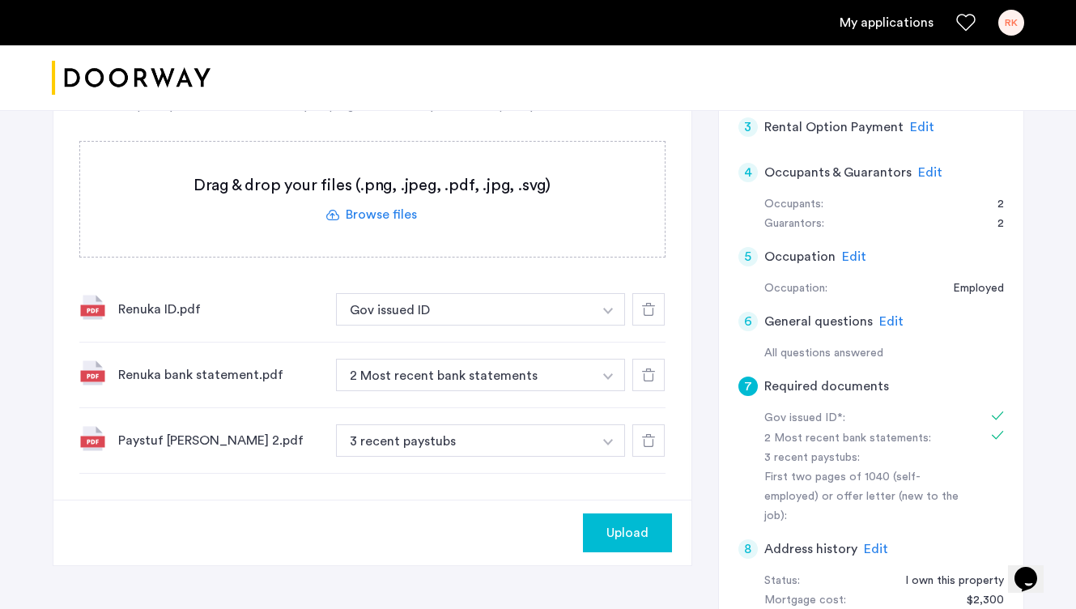
click at [395, 216] on label at bounding box center [372, 199] width 584 height 115
click at [0, 0] on input "file" at bounding box center [0, 0] width 0 height 0
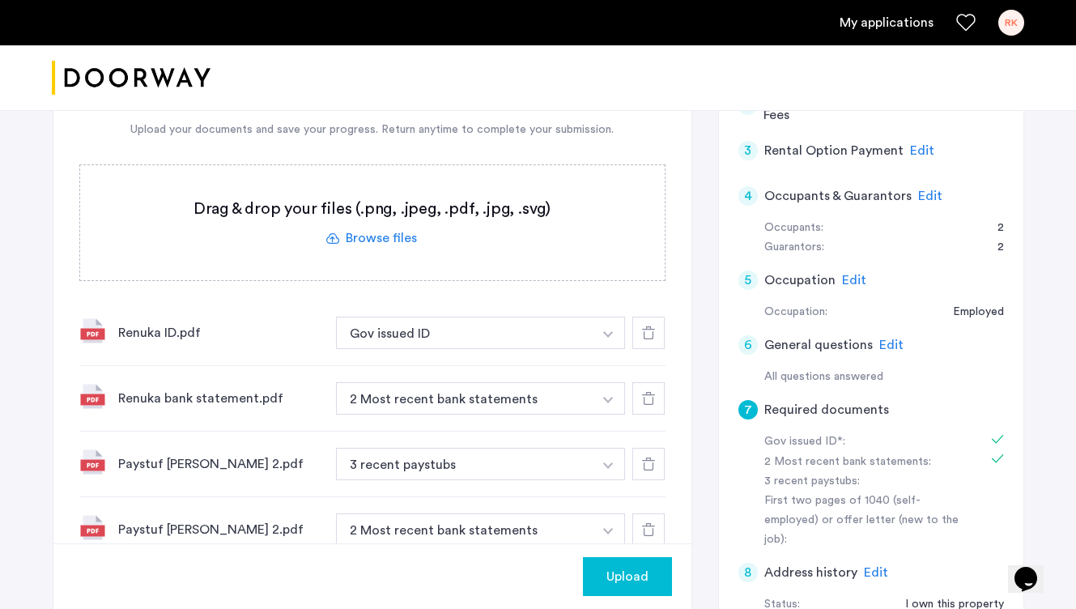
scroll to position [284, 0]
click at [653, 530] on icon at bounding box center [648, 527] width 13 height 13
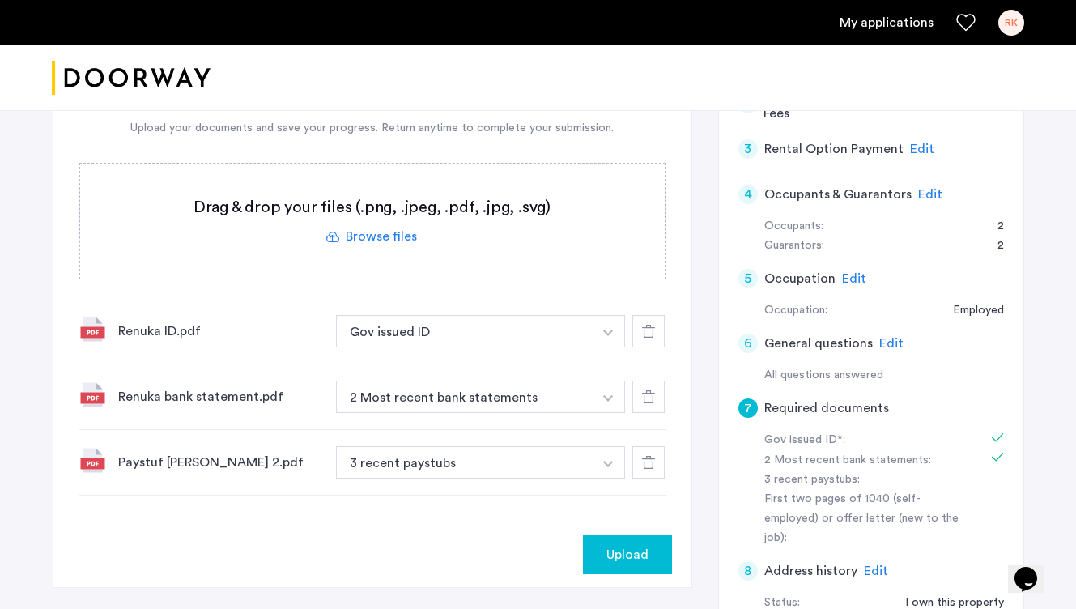
click at [648, 465] on icon at bounding box center [648, 462] width 13 height 13
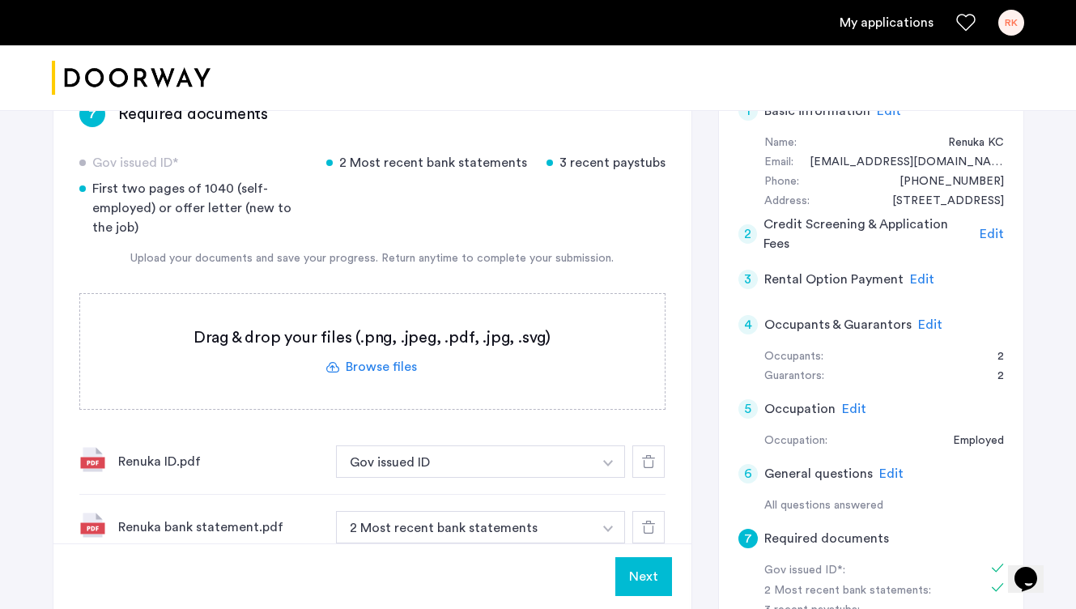
scroll to position [159, 0]
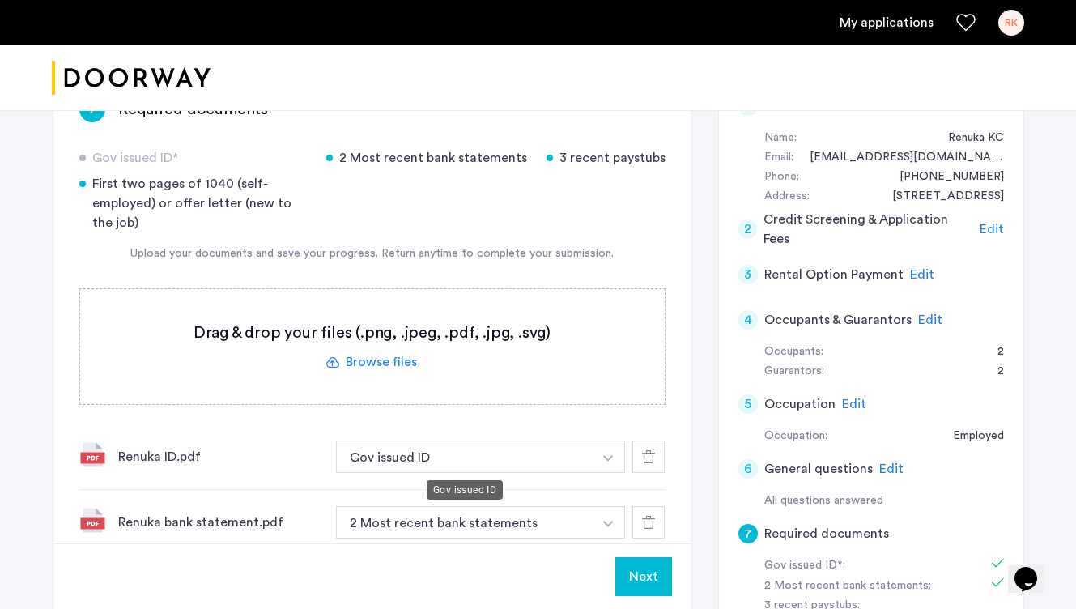
click at [501, 463] on button "Gov issued ID" at bounding box center [464, 456] width 257 height 32
click at [428, 470] on button "Gov issued ID" at bounding box center [464, 456] width 257 height 32
click at [207, 465] on div "Renuka ID.pdf" at bounding box center [220, 456] width 205 height 19
click at [180, 457] on div "Renuka ID.pdf" at bounding box center [220, 456] width 205 height 19
click at [496, 457] on button "Gov issued ID" at bounding box center [464, 456] width 257 height 32
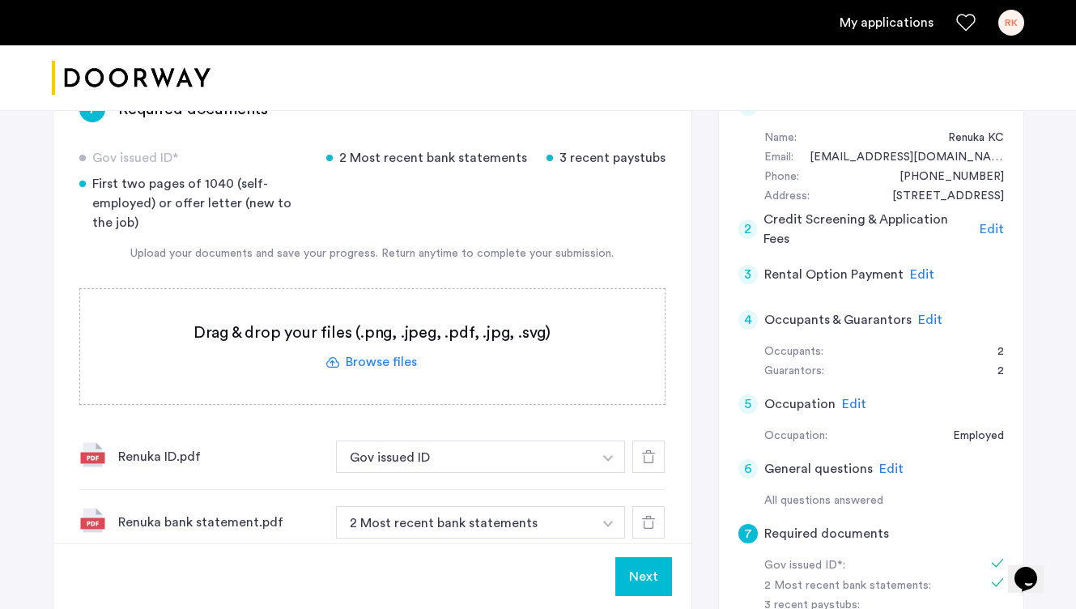
click at [496, 457] on button "Gov issued ID" at bounding box center [464, 456] width 257 height 32
click at [610, 462] on button "button" at bounding box center [608, 456] width 33 height 32
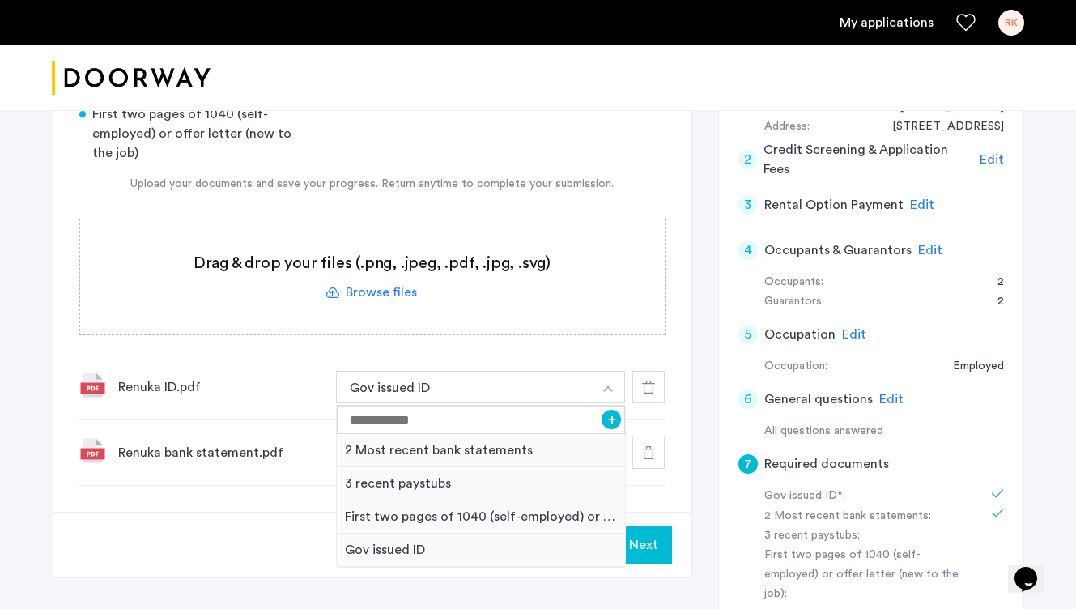
scroll to position [229, 0]
click at [504, 545] on div "Gov issued ID" at bounding box center [481, 549] width 289 height 33
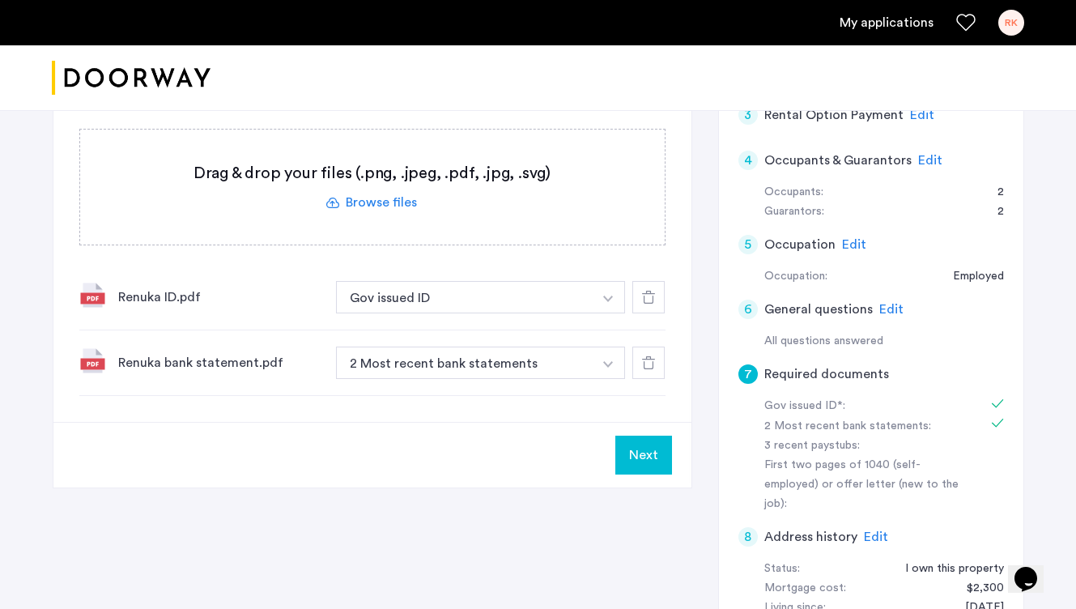
scroll to position [356, 0]
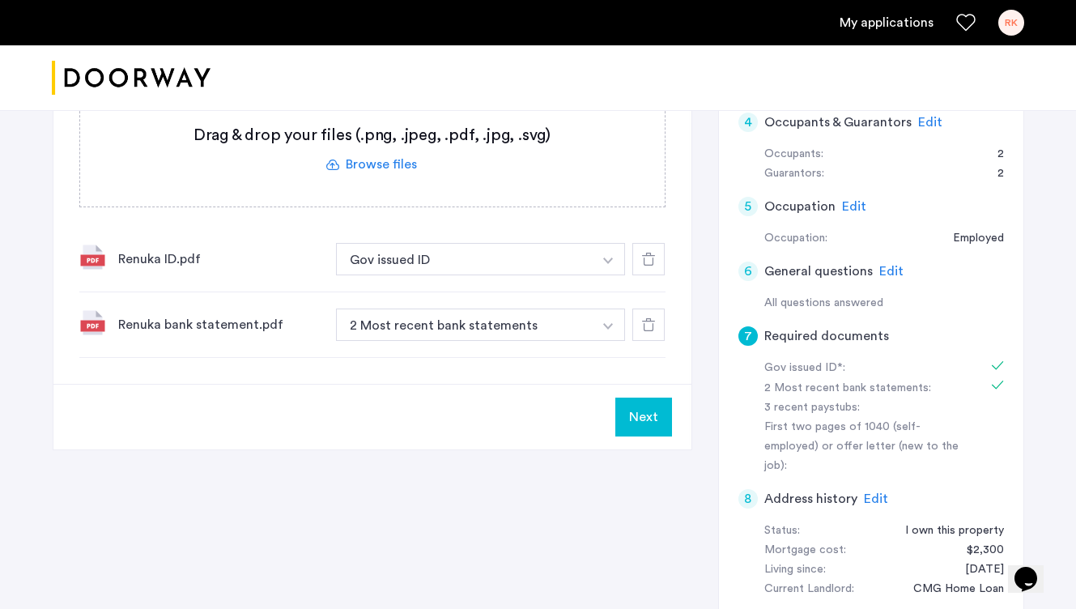
click at [654, 326] on icon at bounding box center [648, 324] width 13 height 13
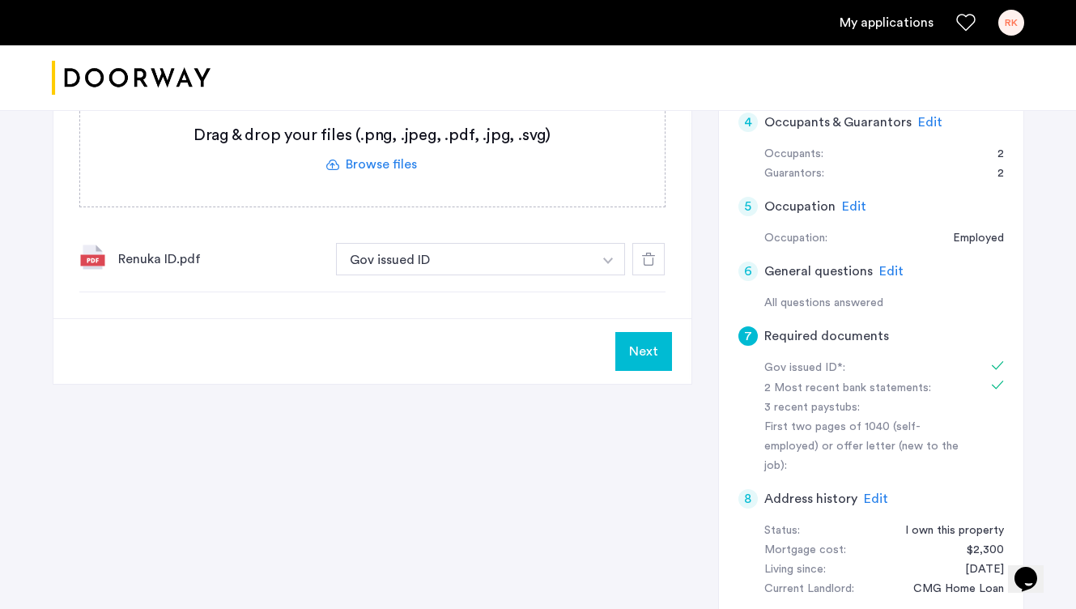
click at [652, 266] on div at bounding box center [648, 259] width 32 height 32
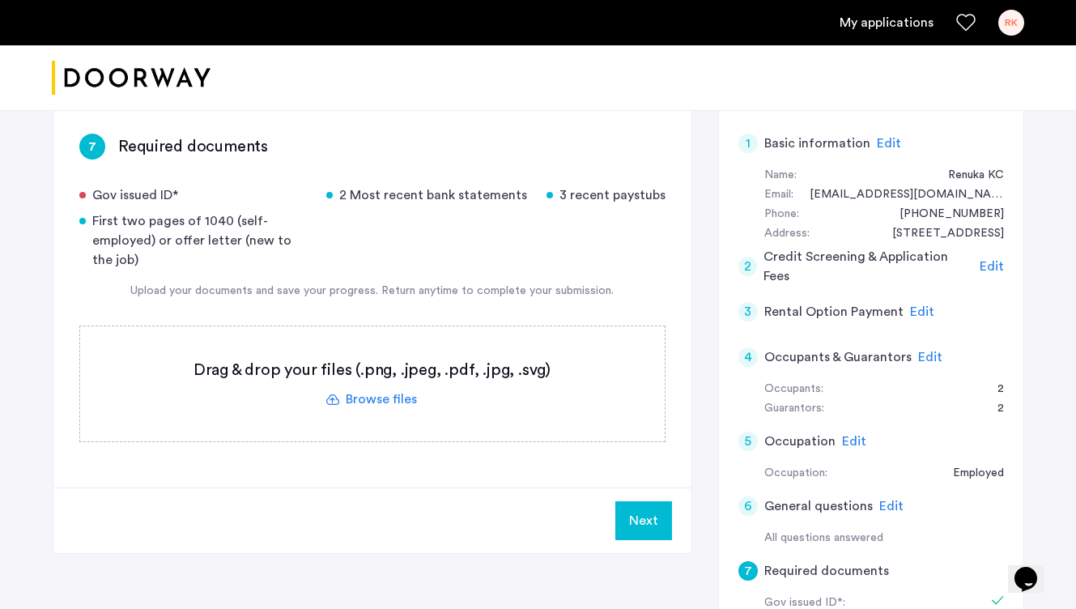
scroll to position [122, 0]
click at [353, 397] on label at bounding box center [372, 382] width 584 height 115
click at [0, 0] on input "file" at bounding box center [0, 0] width 0 height 0
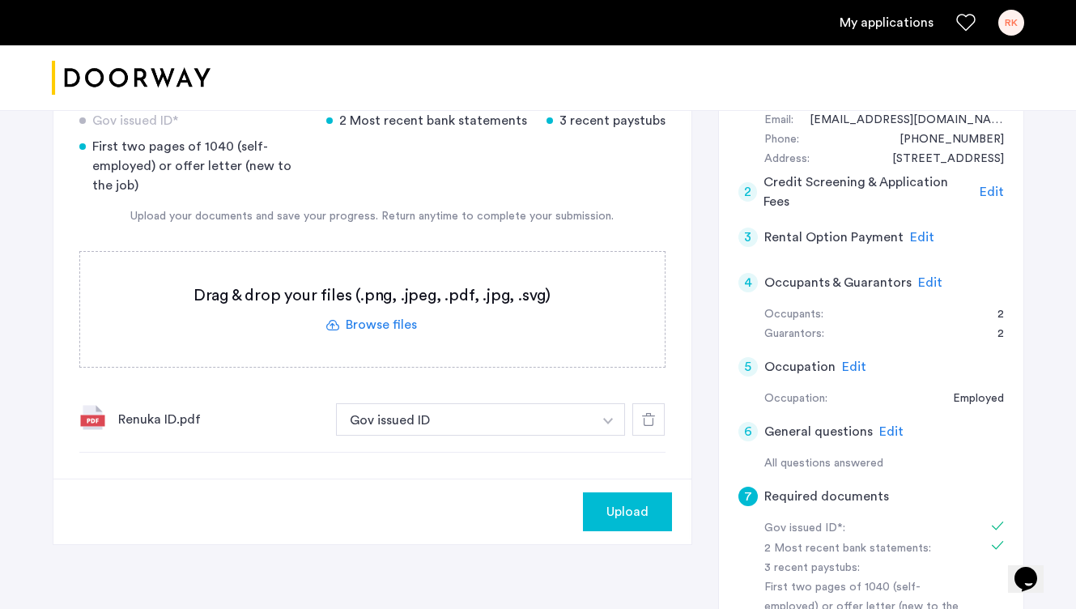
scroll to position [198, 0]
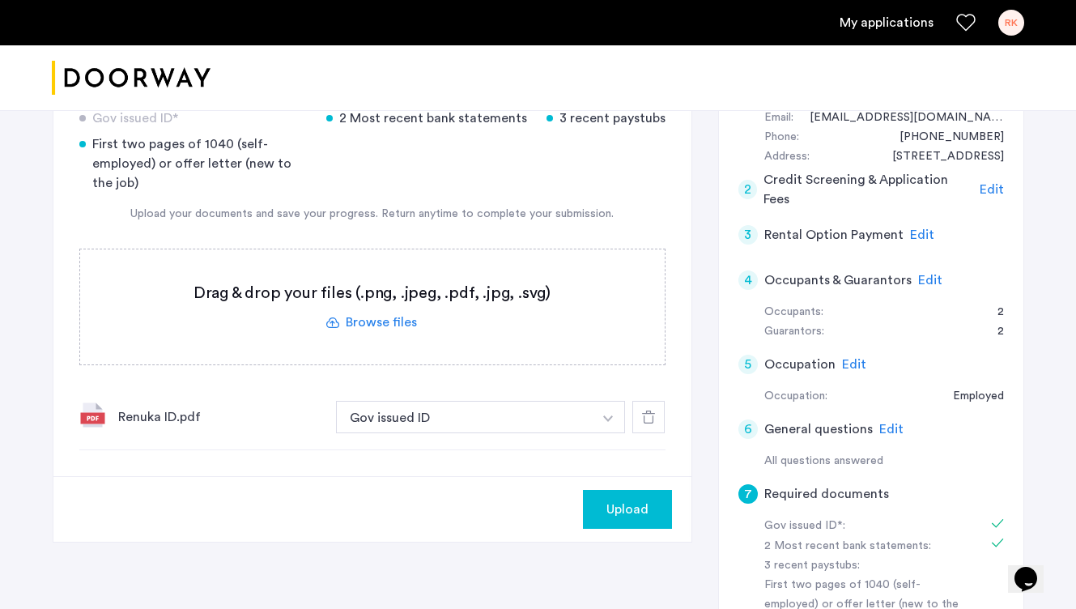
click at [380, 321] on label at bounding box center [372, 306] width 584 height 115
click at [0, 0] on input "file" at bounding box center [0, 0] width 0 height 0
click at [389, 324] on label at bounding box center [372, 306] width 584 height 115
click at [0, 0] on input "file" at bounding box center [0, 0] width 0 height 0
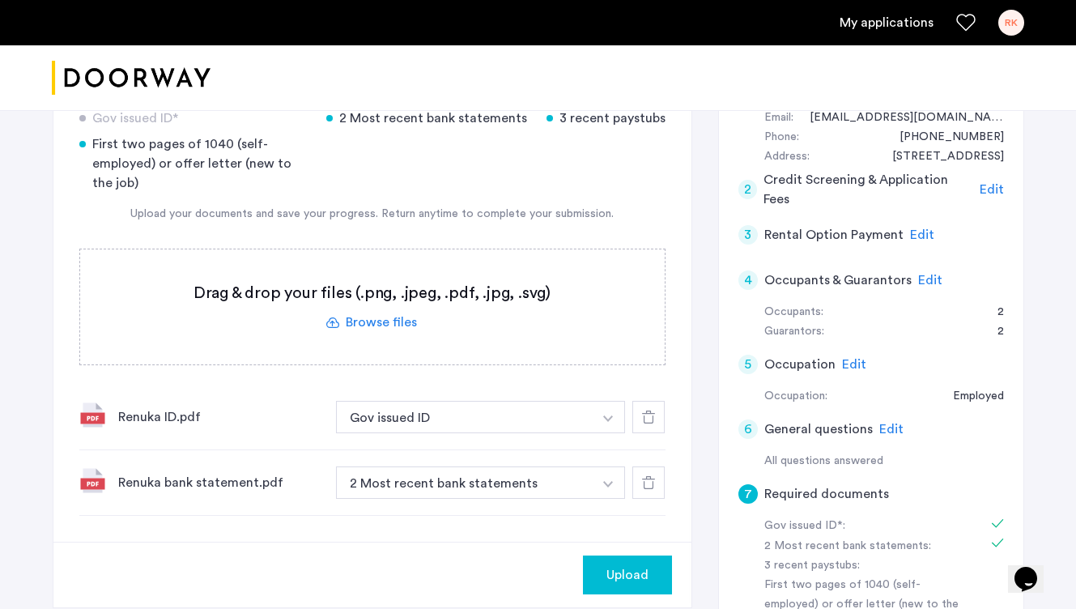
click at [406, 325] on label at bounding box center [372, 306] width 584 height 115
click at [0, 0] on input "file" at bounding box center [0, 0] width 0 height 0
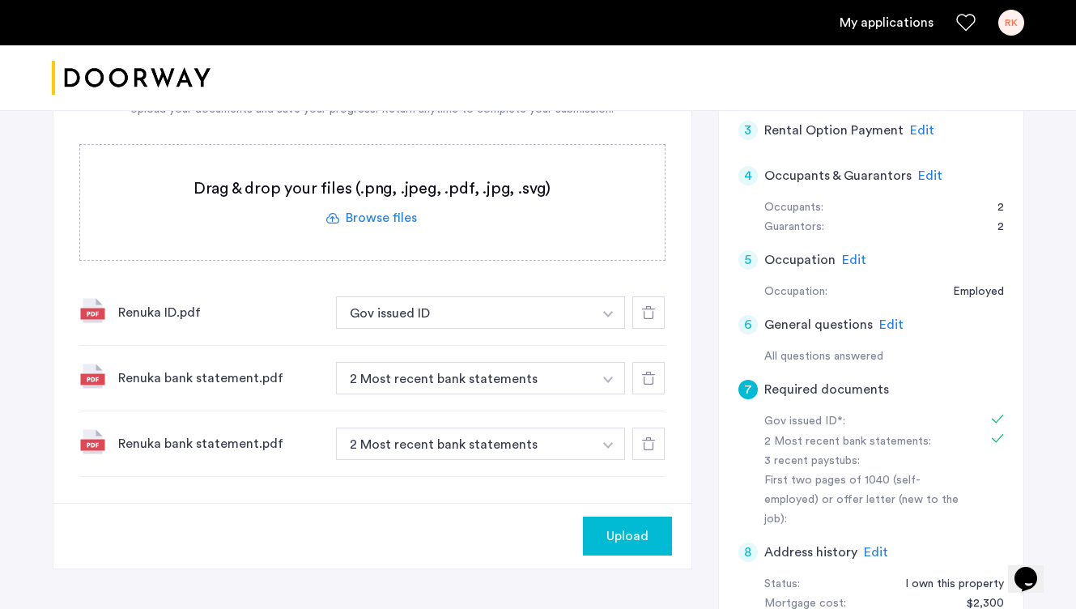
scroll to position [304, 0]
click at [385, 218] on label at bounding box center [372, 201] width 584 height 115
click at [0, 0] on input "file" at bounding box center [0, 0] width 0 height 0
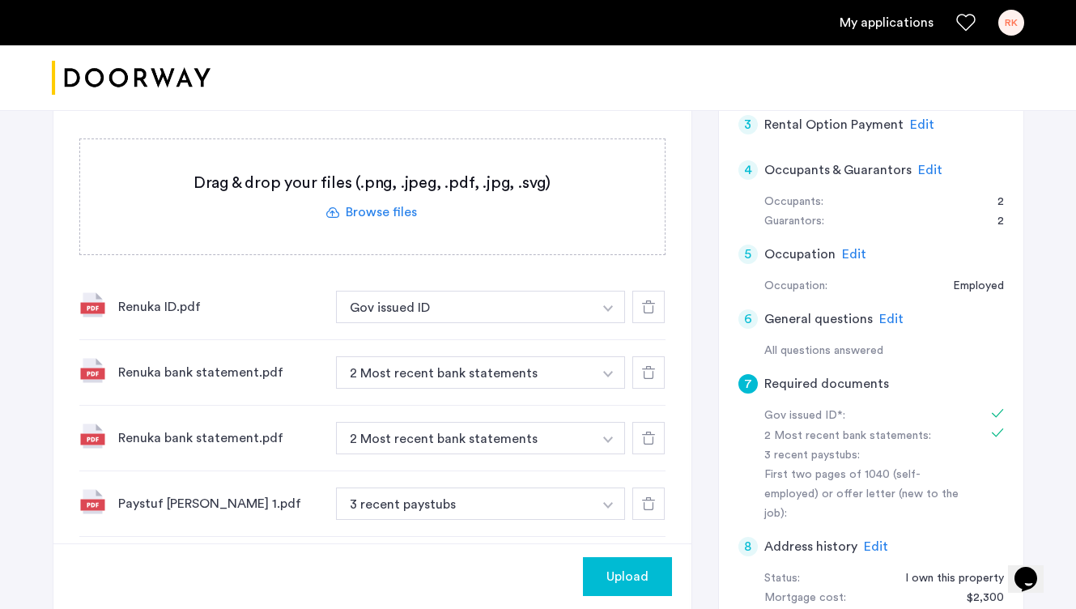
scroll to position [304, 0]
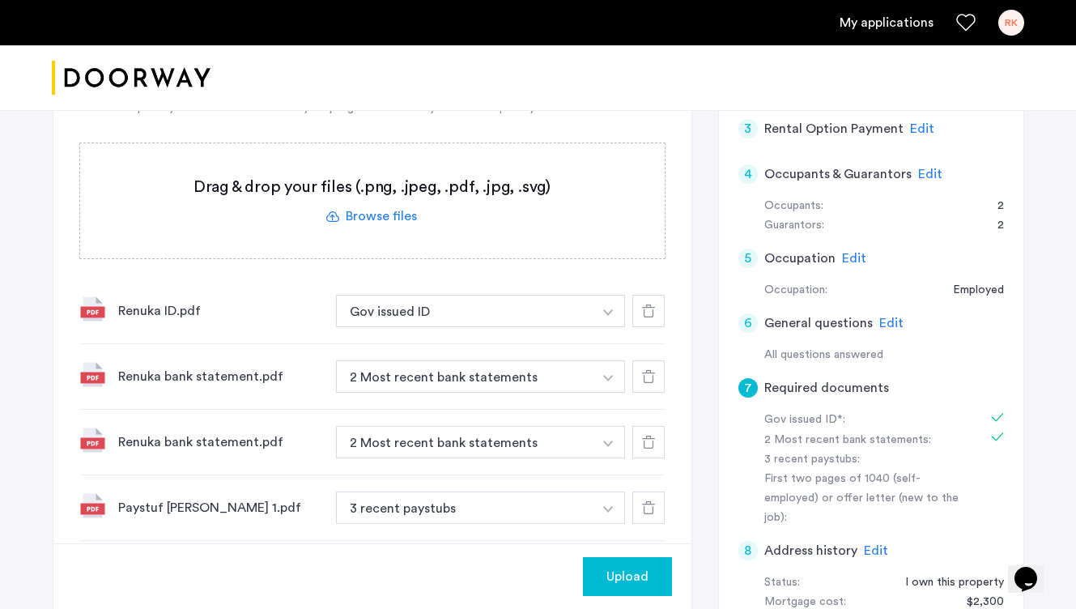
click at [383, 217] on label at bounding box center [372, 200] width 584 height 115
click at [0, 0] on input "file" at bounding box center [0, 0] width 0 height 0
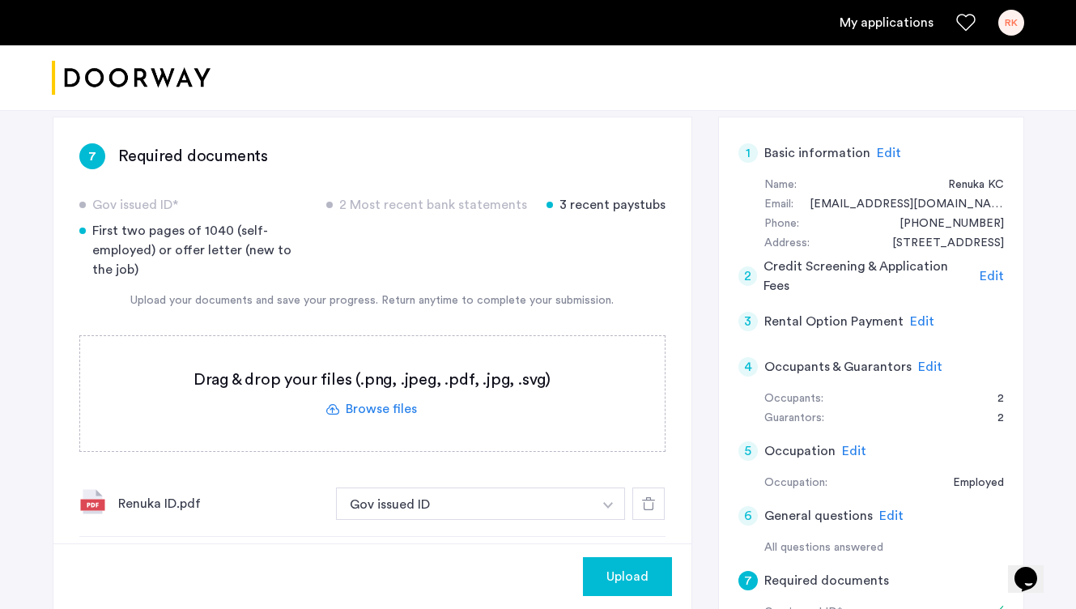
scroll to position [110, 0]
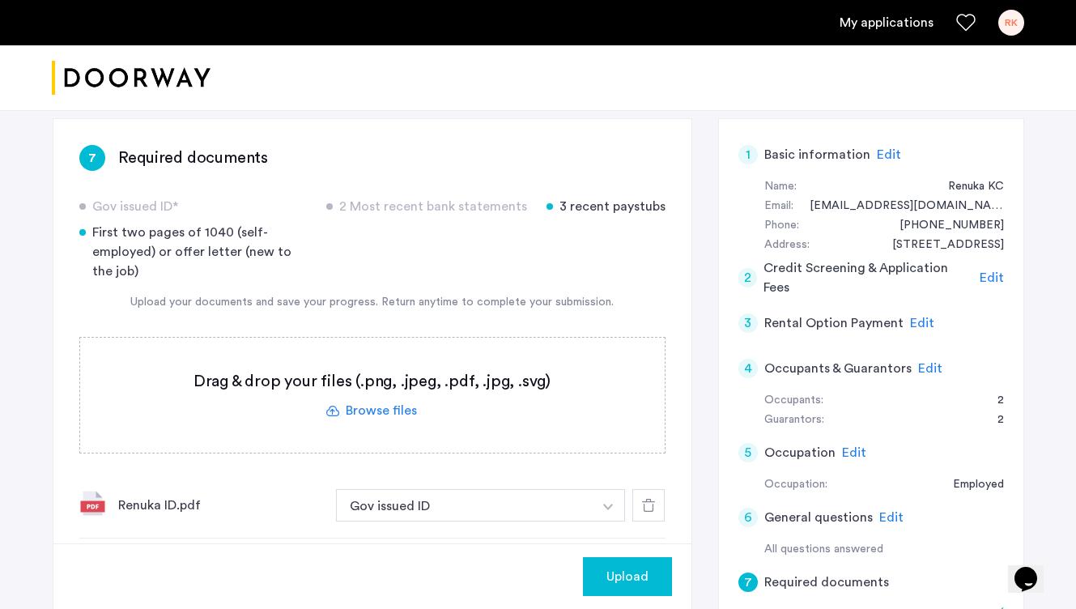
click at [410, 411] on label at bounding box center [372, 395] width 584 height 115
click at [0, 0] on input "file" at bounding box center [0, 0] width 0 height 0
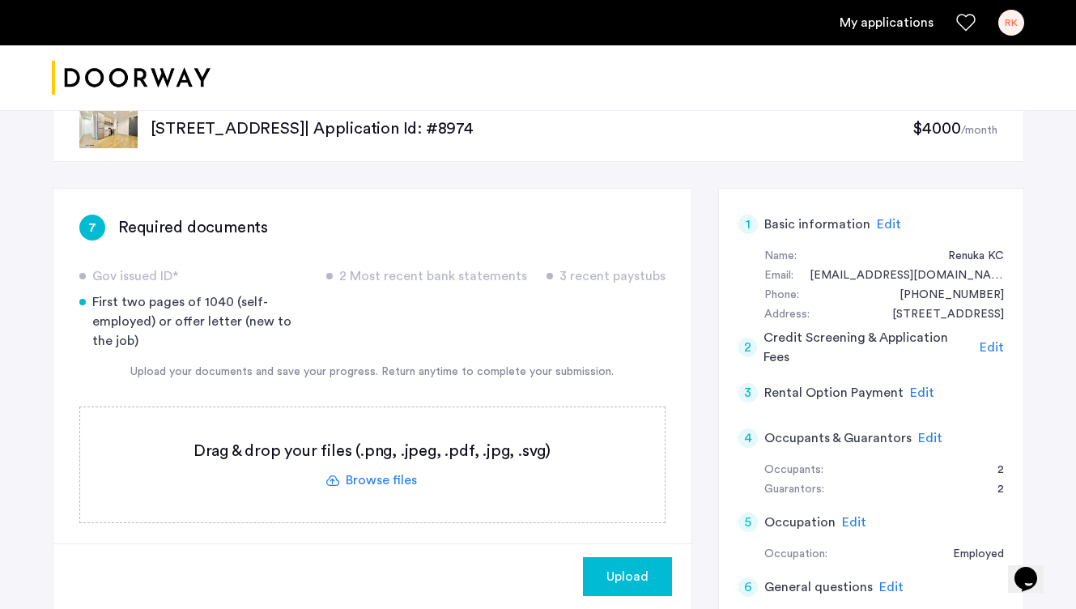
scroll to position [42, 0]
click at [396, 480] on label at bounding box center [372, 463] width 584 height 115
click at [0, 0] on input "file" at bounding box center [0, 0] width 0 height 0
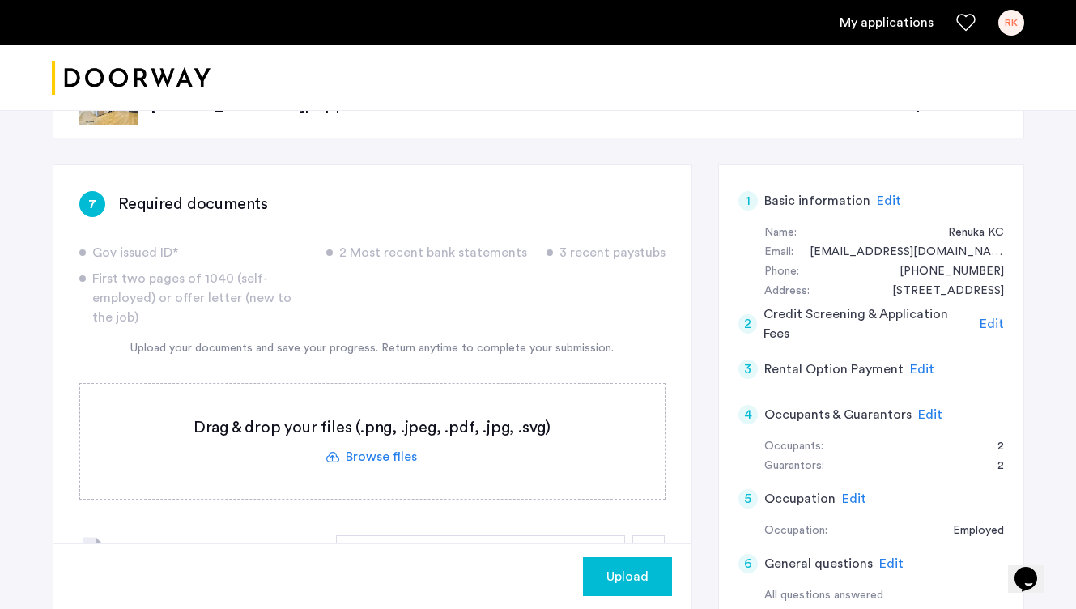
drag, startPoint x: 1087, startPoint y: 134, endPoint x: 833, endPoint y: 298, distance: 302.3
click at [1075, 145] on html "My applications [PERSON_NAME] Fee Availability Beds Baths Subway Neighborhoods …" at bounding box center [538, 240] width 1076 height 609
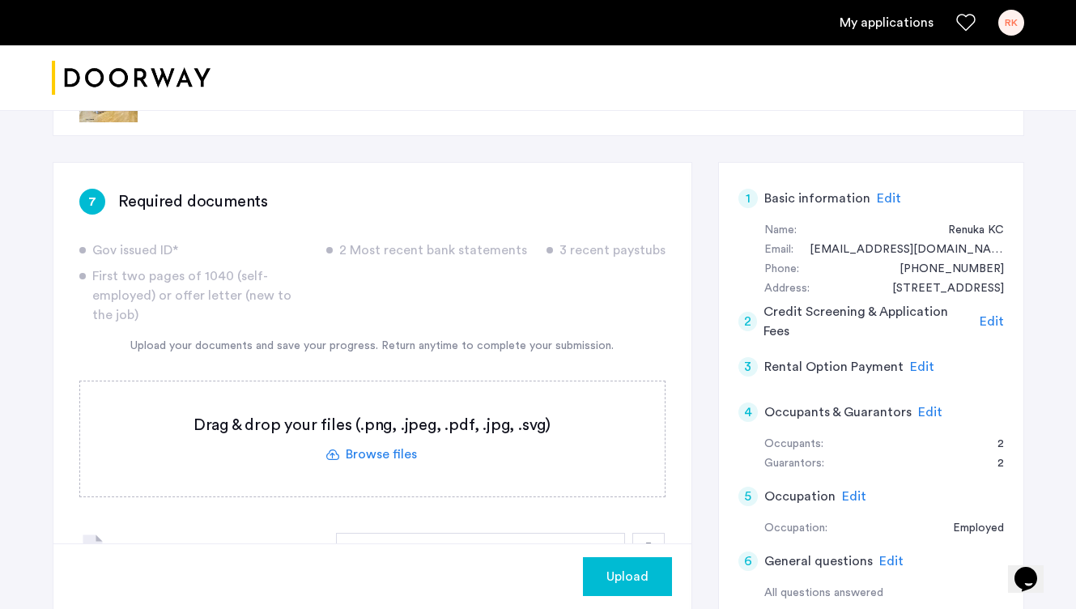
click at [398, 451] on label at bounding box center [372, 438] width 584 height 115
click at [0, 0] on input "file" at bounding box center [0, 0] width 0 height 0
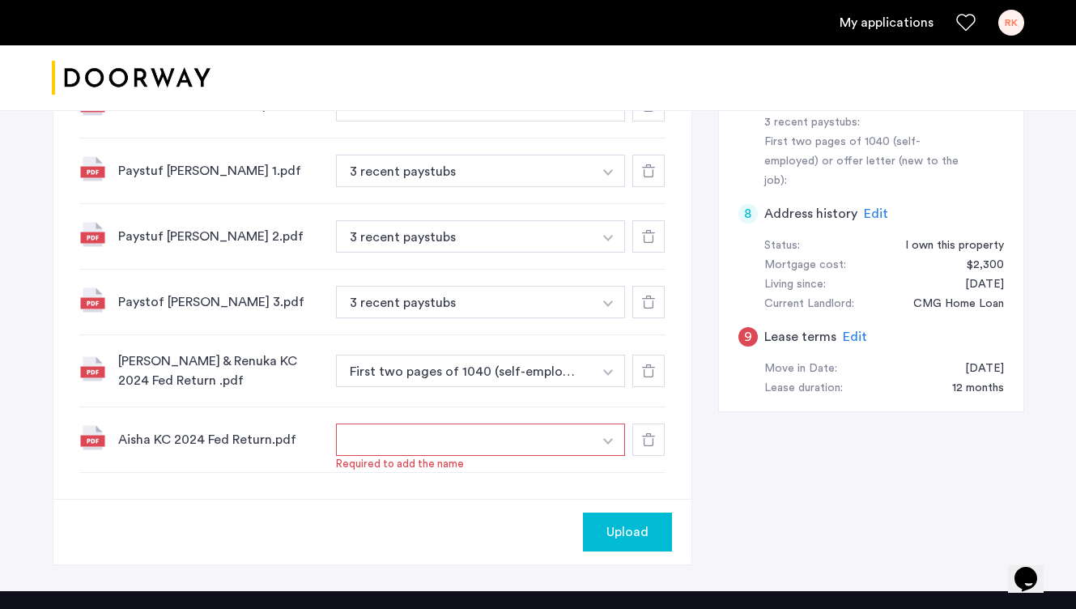
scroll to position [643, 0]
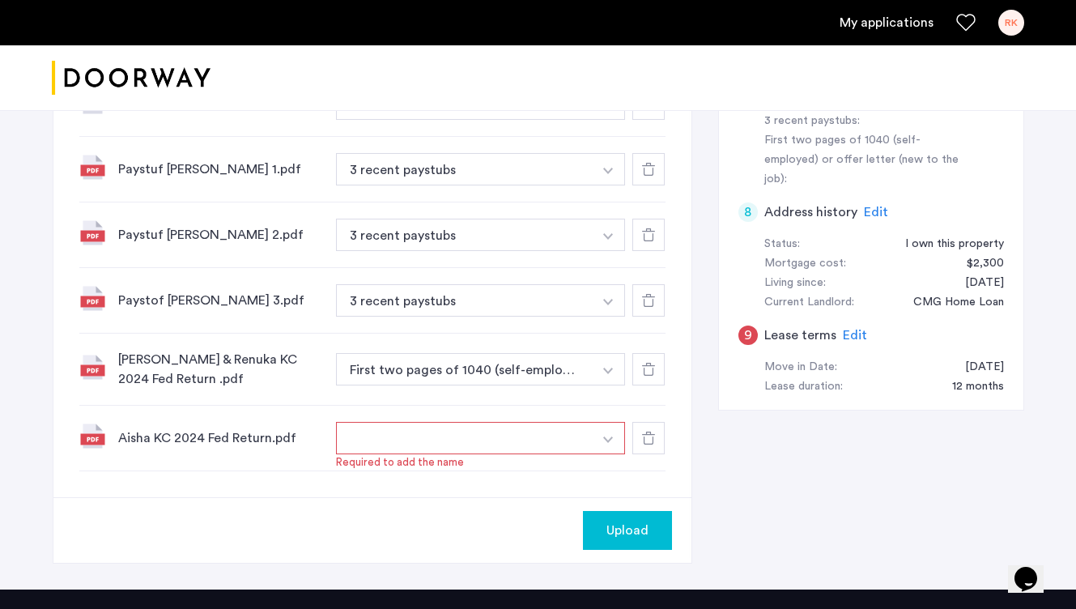
click at [392, 443] on button "button" at bounding box center [464, 438] width 257 height 32
click at [389, 441] on button "button" at bounding box center [464, 438] width 257 height 32
click at [612, 440] on img "button" at bounding box center [608, 439] width 10 height 6
click at [439, 474] on input at bounding box center [481, 471] width 289 height 28
type input "**********"
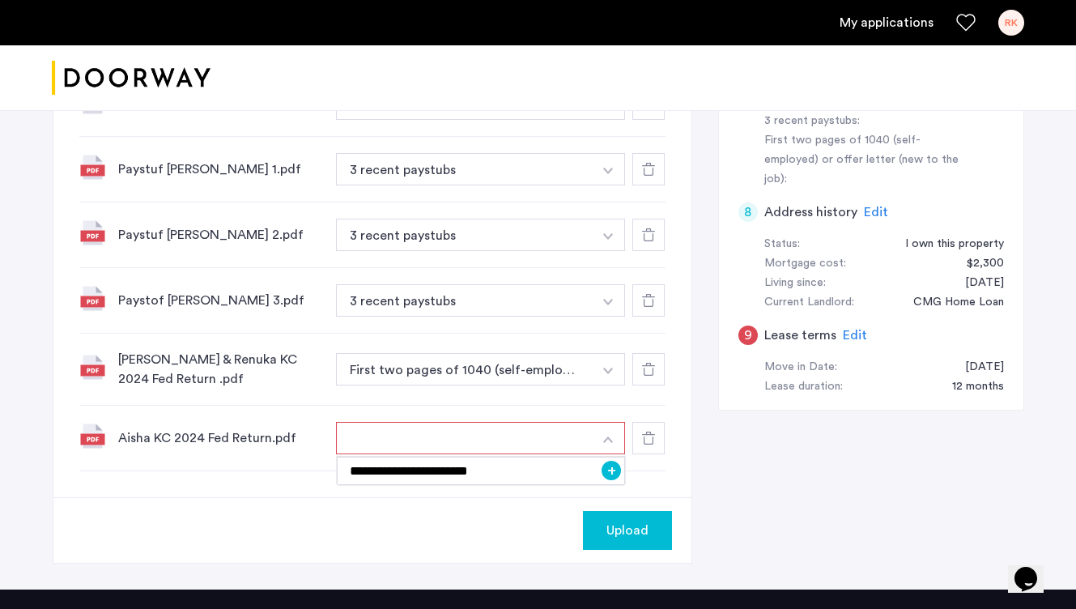
click at [607, 473] on button "+" at bounding box center [610, 470] width 19 height 19
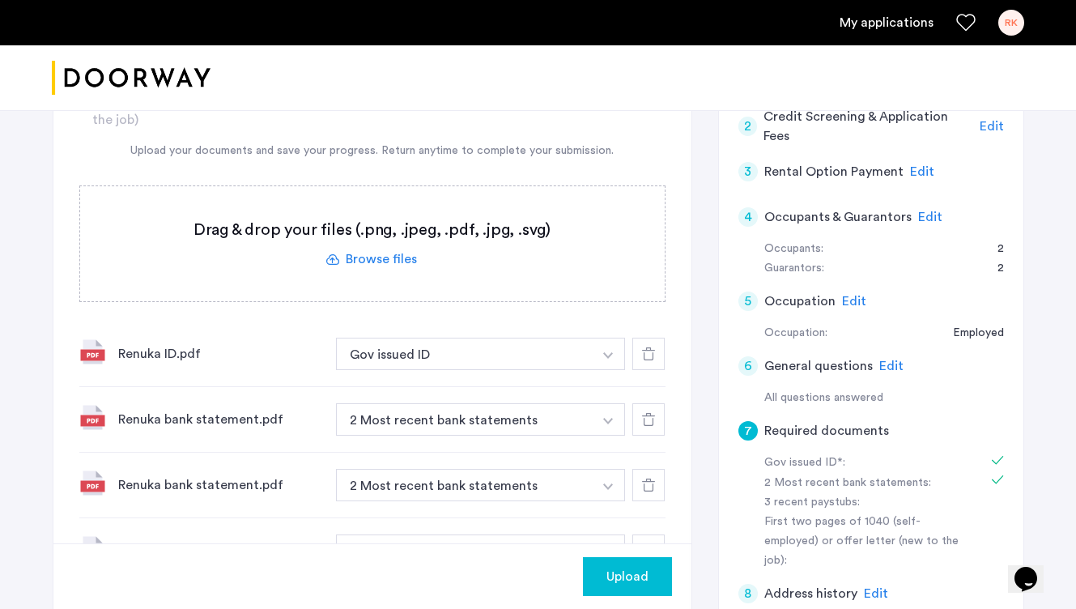
scroll to position [262, 0]
click at [402, 257] on label at bounding box center [372, 242] width 584 height 115
click at [0, 0] on input "file" at bounding box center [0, 0] width 0 height 0
click at [384, 261] on label at bounding box center [372, 242] width 584 height 115
click at [0, 0] on input "file" at bounding box center [0, 0] width 0 height 0
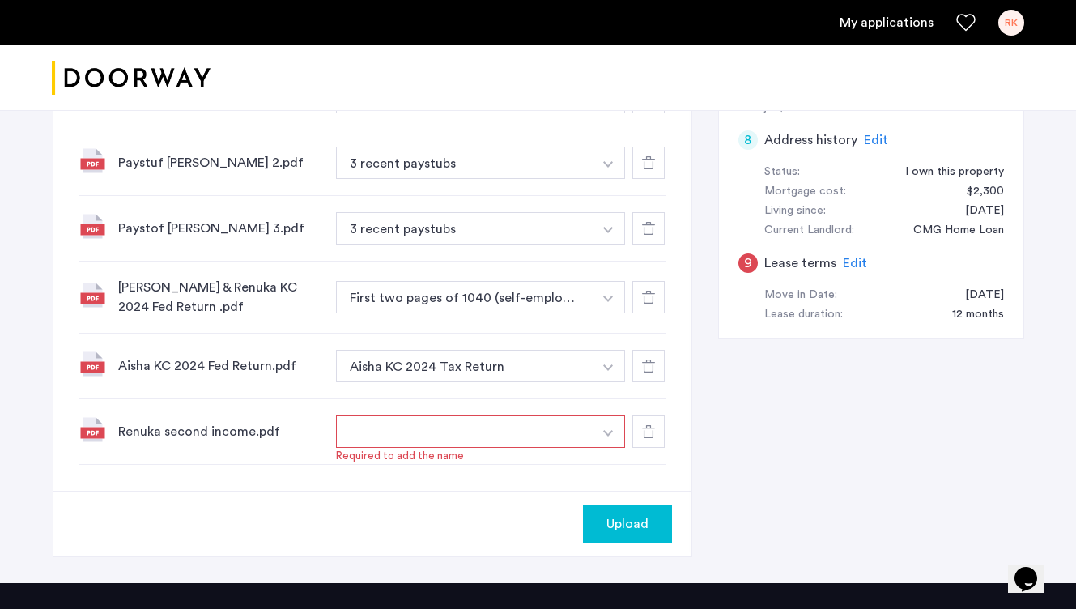
scroll to position [716, 0]
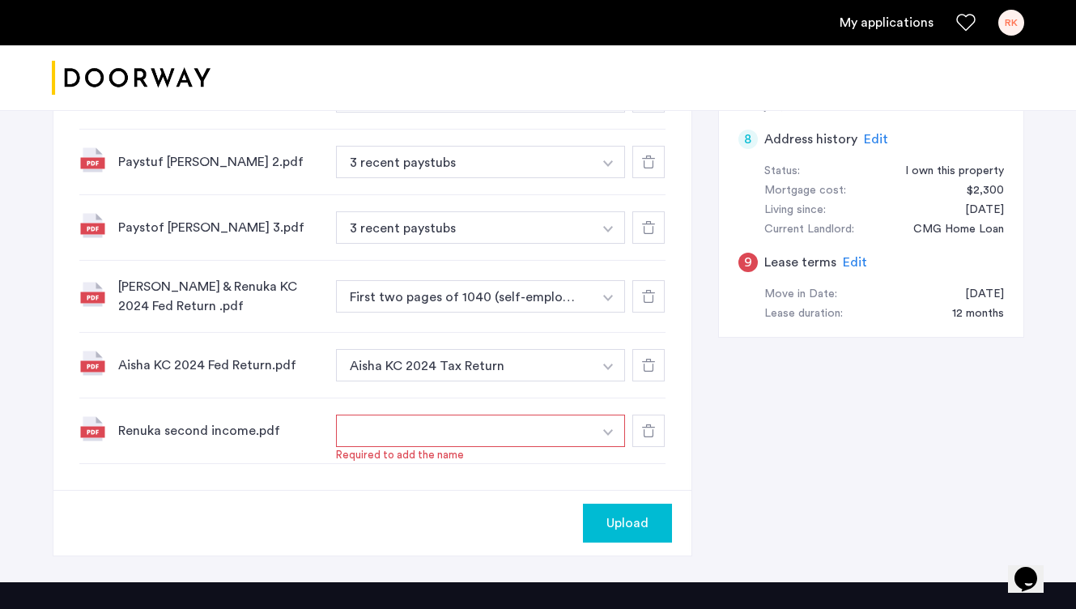
click at [377, 436] on button "button" at bounding box center [464, 430] width 257 height 32
click at [609, 434] on img "button" at bounding box center [608, 432] width 10 height 6
click at [521, 467] on input at bounding box center [481, 463] width 289 height 28
type input "*"
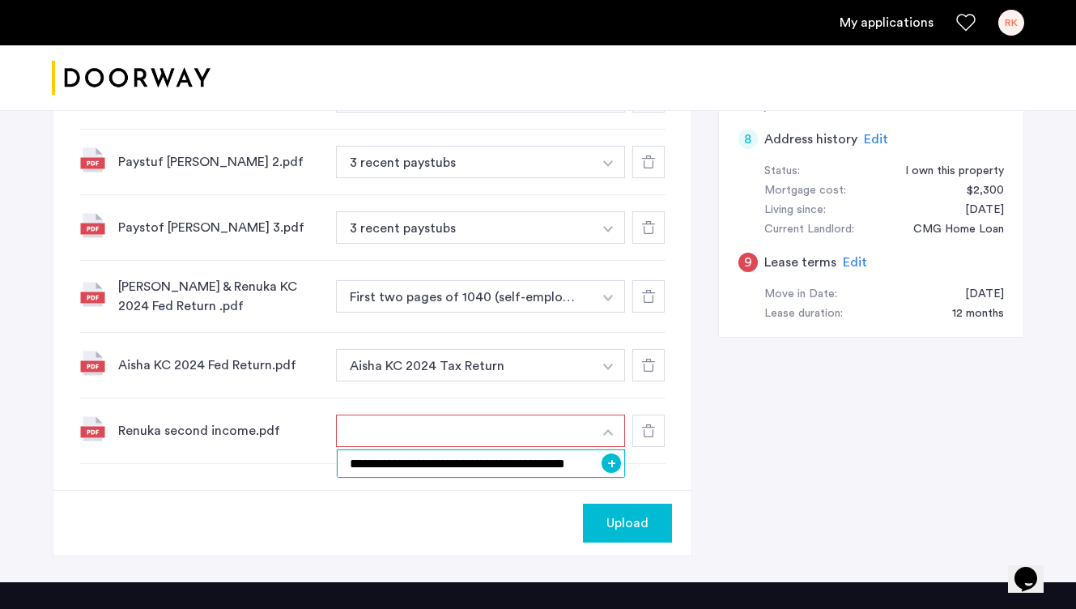
scroll to position [0, 15]
click at [571, 461] on input "**********" at bounding box center [481, 463] width 289 height 28
click at [567, 465] on input "**********" at bounding box center [481, 463] width 289 height 28
type input "**********"
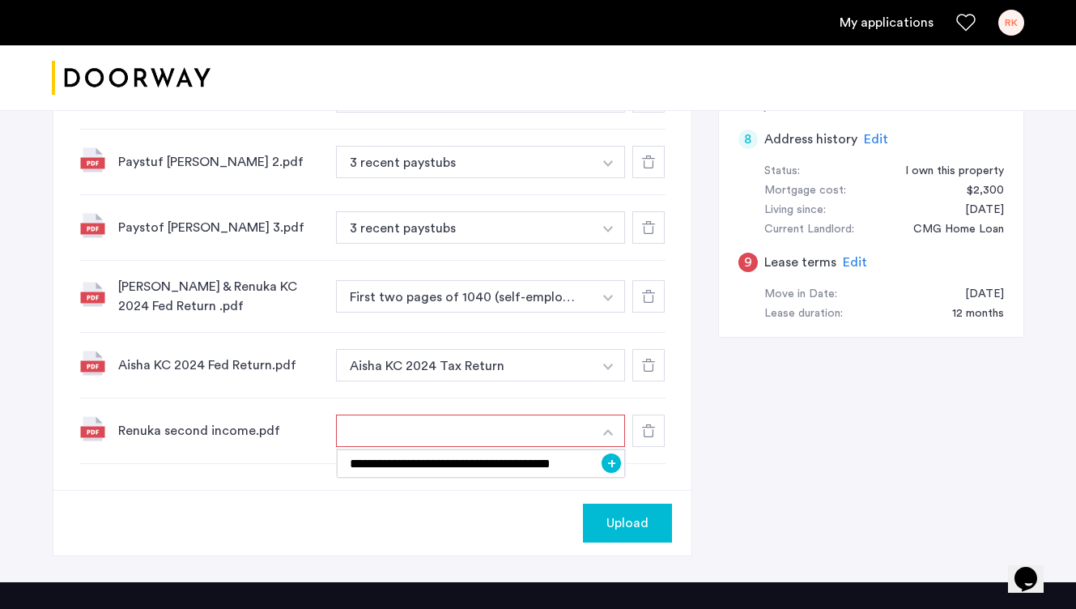
click at [612, 467] on button "+" at bounding box center [610, 462] width 19 height 19
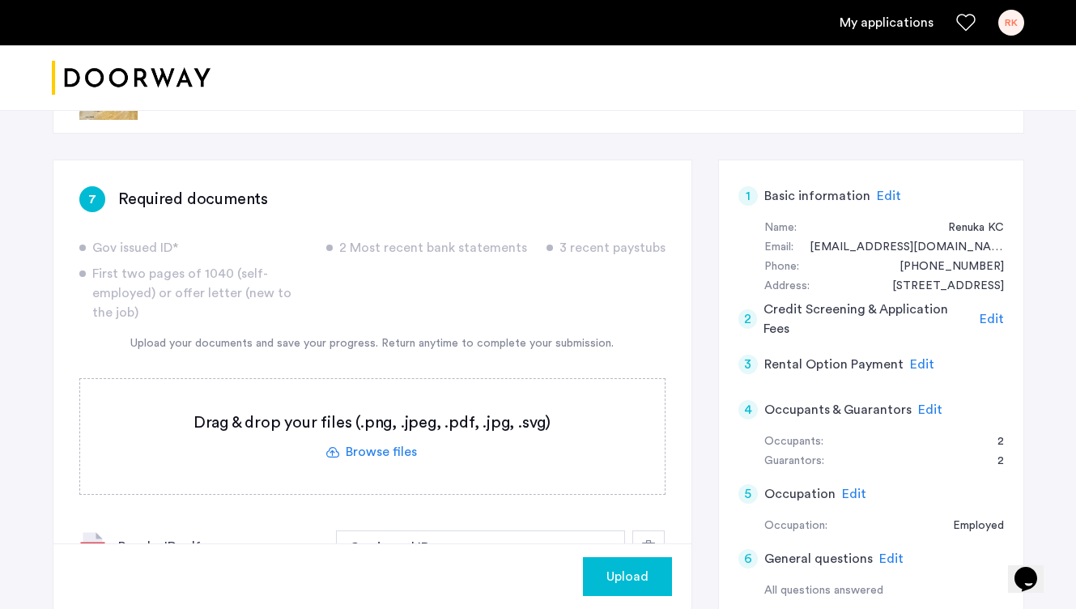
scroll to position [68, 0]
click at [623, 573] on span "Upload" at bounding box center [627, 576] width 42 height 19
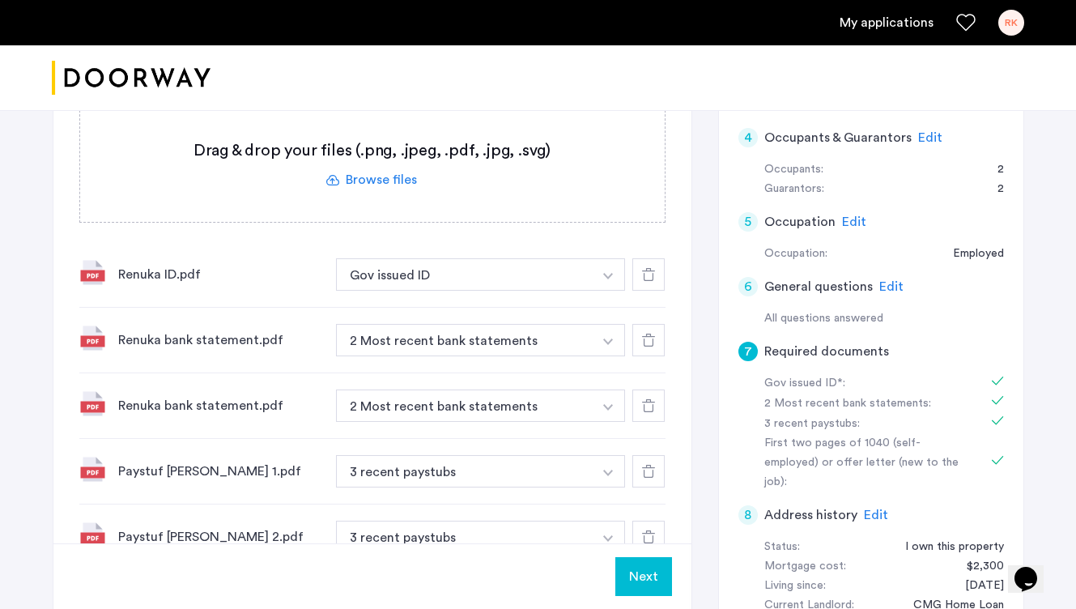
scroll to position [329, 0]
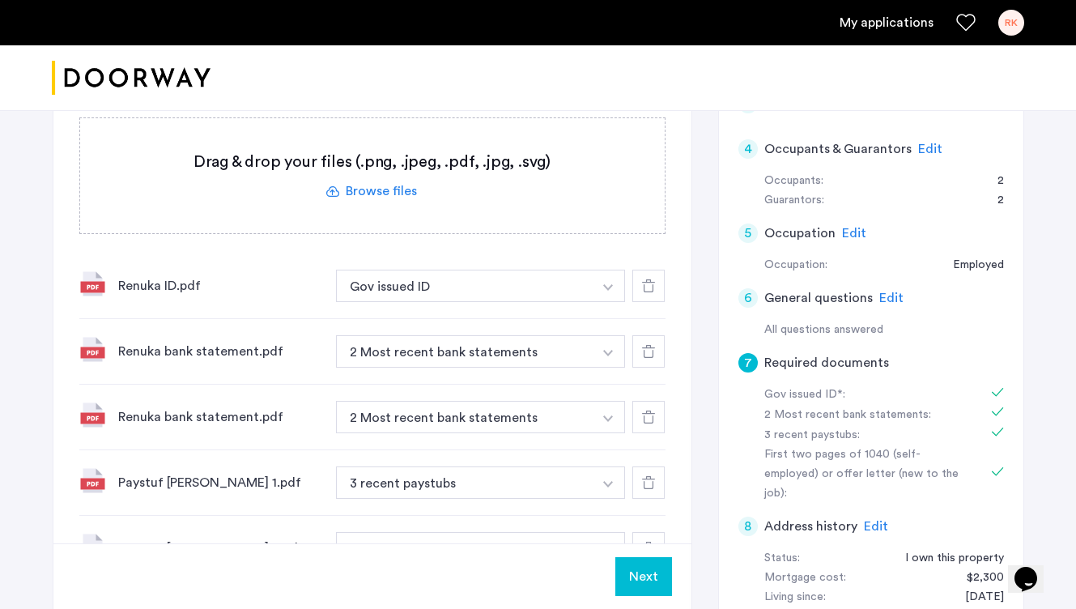
click at [638, 574] on button "Next" at bounding box center [643, 576] width 57 height 39
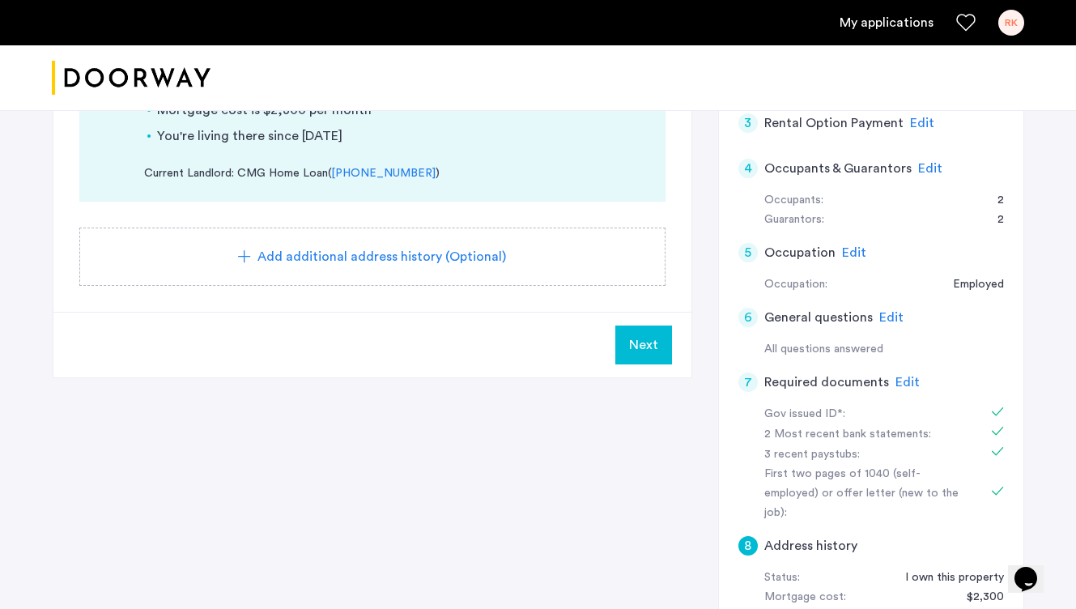
scroll to position [312, 0]
click at [650, 347] on span "Next" at bounding box center [643, 343] width 29 height 19
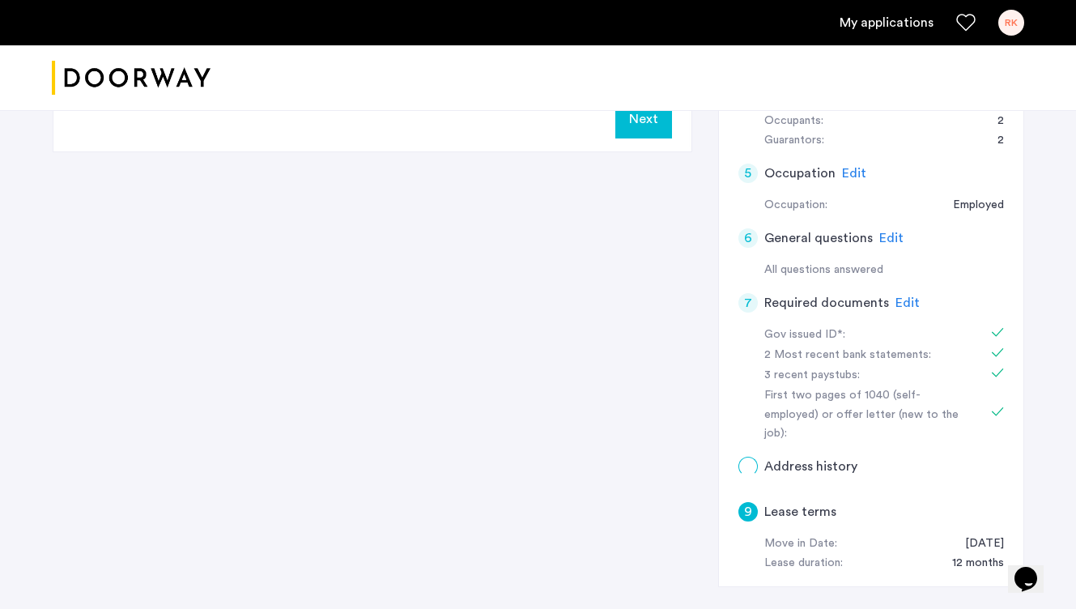
scroll to position [0, 0]
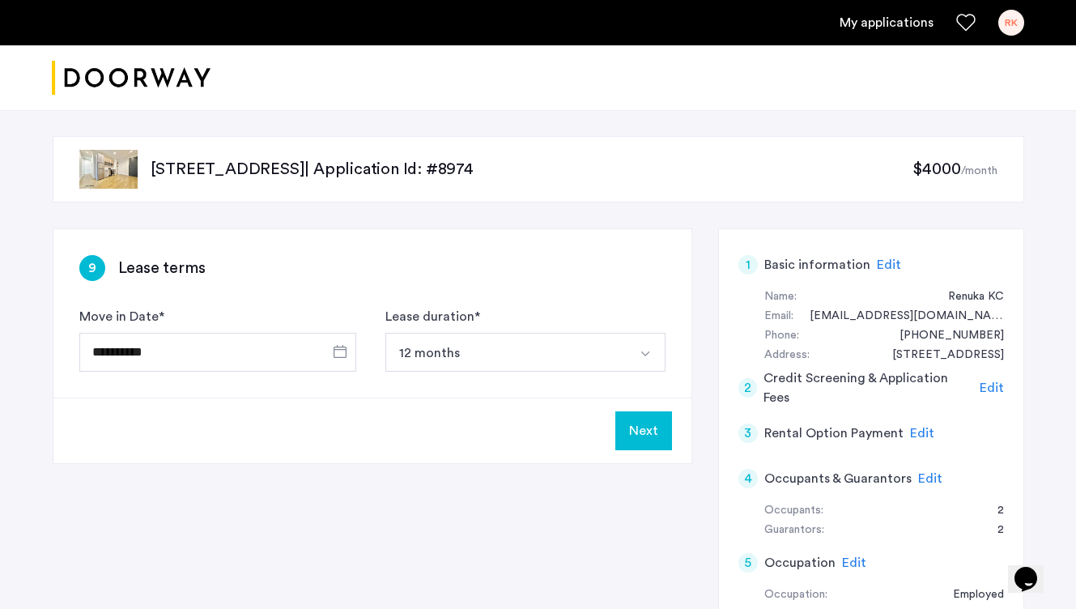
click at [636, 439] on button "Next" at bounding box center [643, 430] width 57 height 39
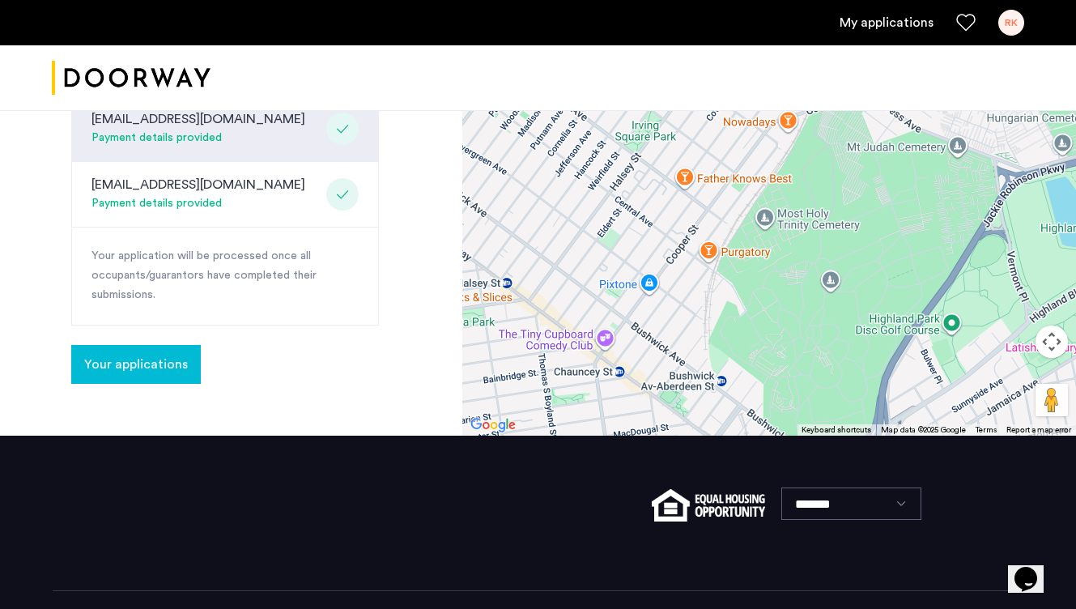
scroll to position [652, 0]
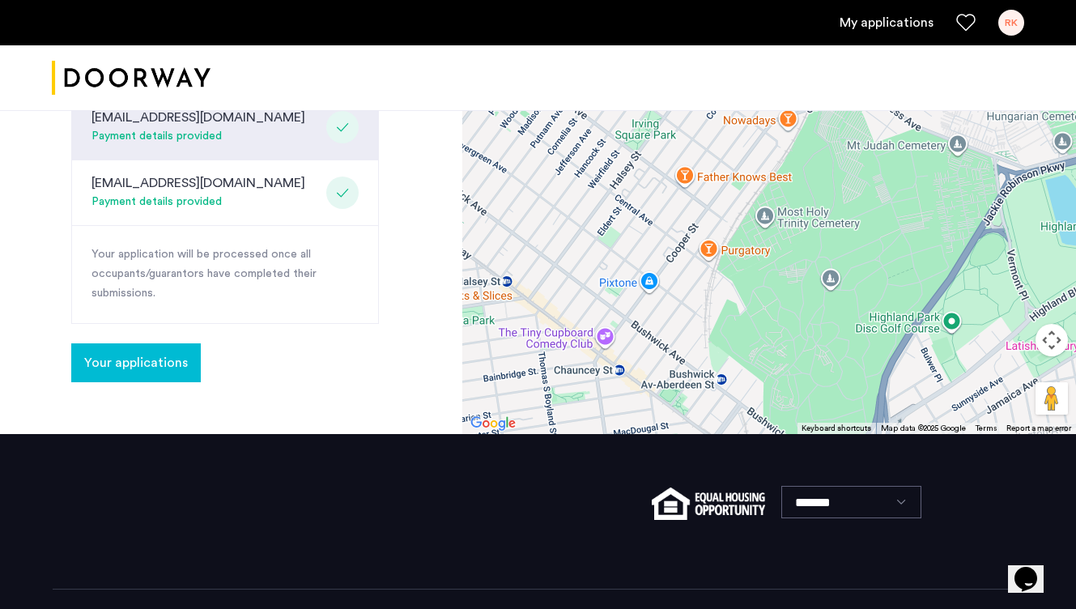
click at [153, 367] on span "Your applications" at bounding box center [136, 362] width 104 height 19
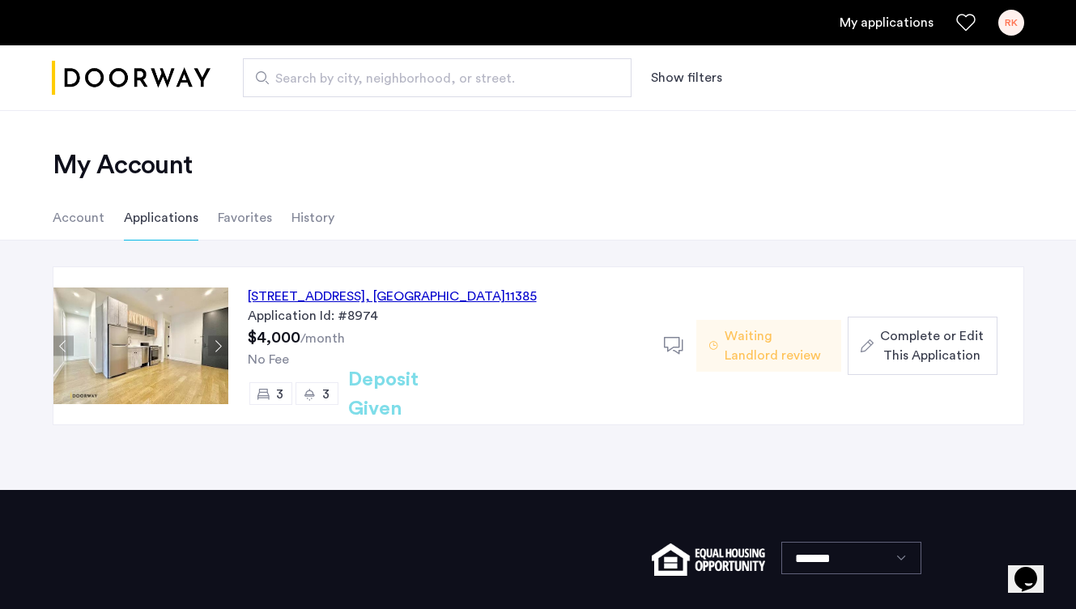
drag, startPoint x: 531, startPoint y: 293, endPoint x: 250, endPoint y: 295, distance: 280.9
click at [250, 295] on div "[STREET_ADDRESS] Application Id: #8974 $4,000 /month No Fee 3 3 Deposit Given" at bounding box center [446, 345] width 436 height 157
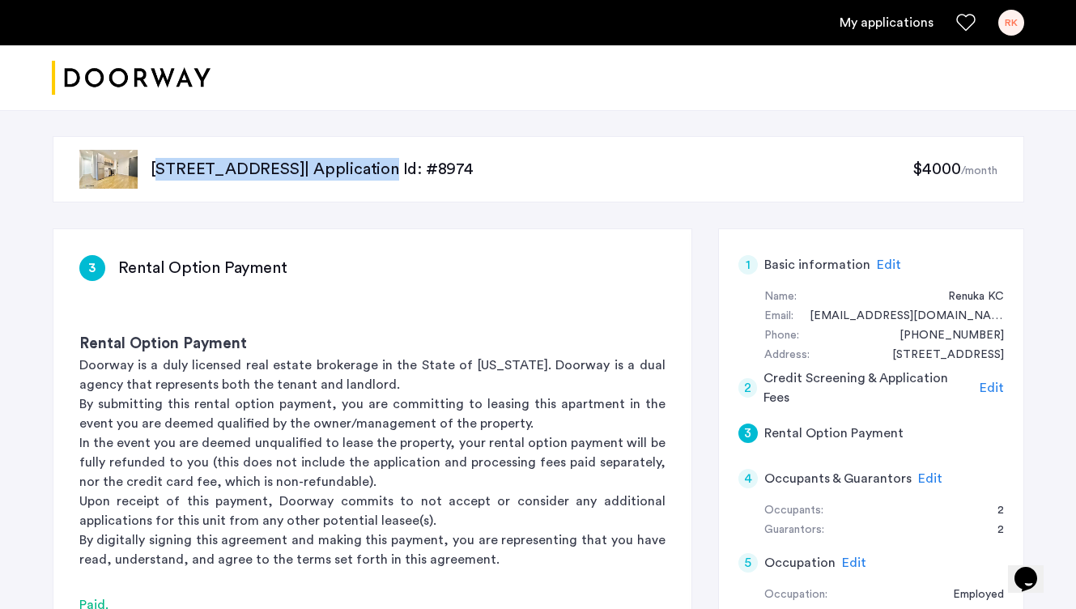
drag, startPoint x: 572, startPoint y: 173, endPoint x: 147, endPoint y: 169, distance: 424.2
click at [147, 169] on div "[STREET_ADDRESS] | Application Id: #8974 $4000 /month" at bounding box center [538, 169] width 971 height 66
drag, startPoint x: 572, startPoint y: 172, endPoint x: 154, endPoint y: 168, distance: 417.7
click at [154, 168] on p "[STREET_ADDRESS] | Application Id: #8974" at bounding box center [532, 169] width 763 height 23
drag, startPoint x: 151, startPoint y: 167, endPoint x: 477, endPoint y: 169, distance: 325.4
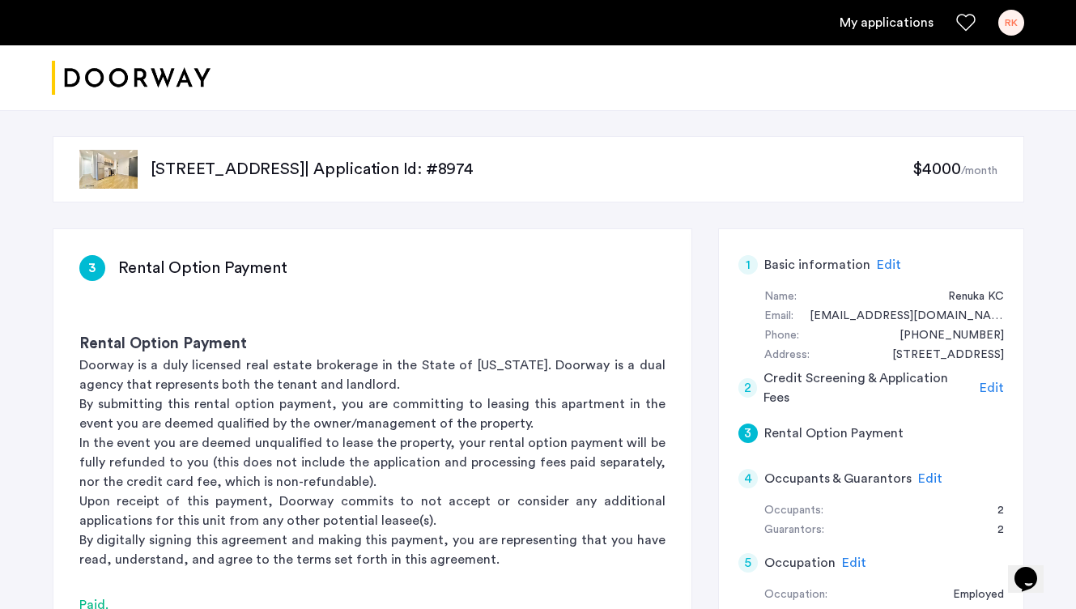
click at [477, 169] on p "[STREET_ADDRESS] | Application Id: #8974" at bounding box center [532, 169] width 763 height 23
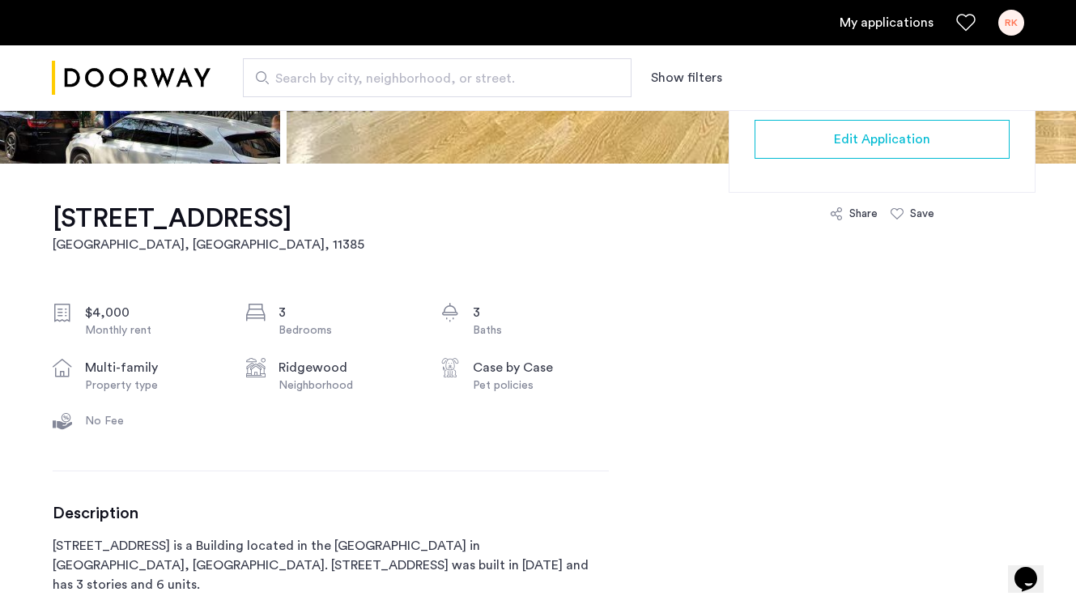
scroll to position [434, 0]
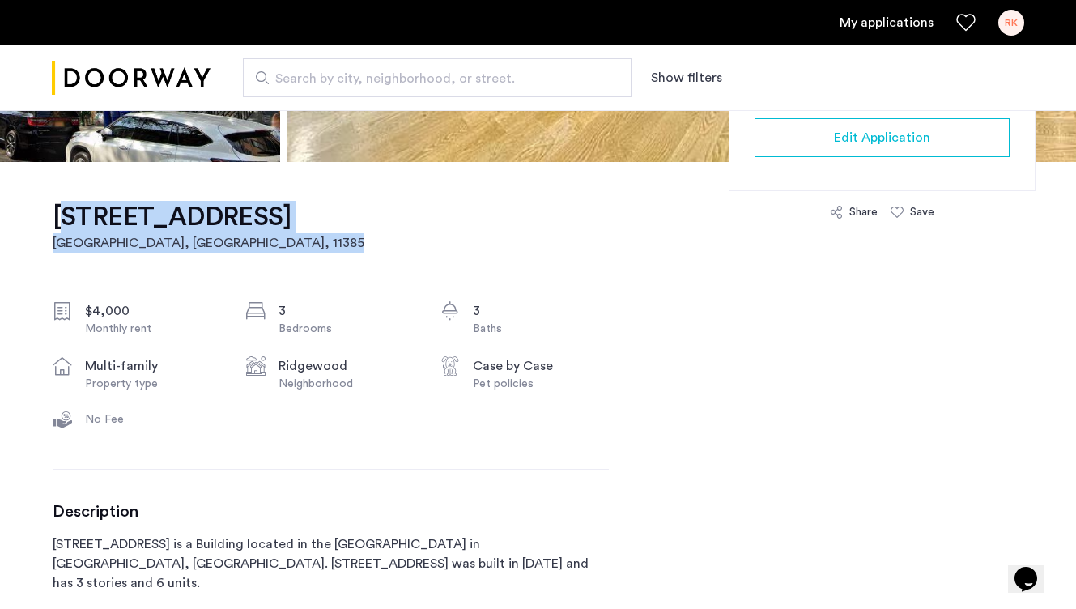
drag, startPoint x: 111, startPoint y: 239, endPoint x: 1021, endPoint y: 0, distance: 940.7
